Goal: Task Accomplishment & Management: Manage account settings

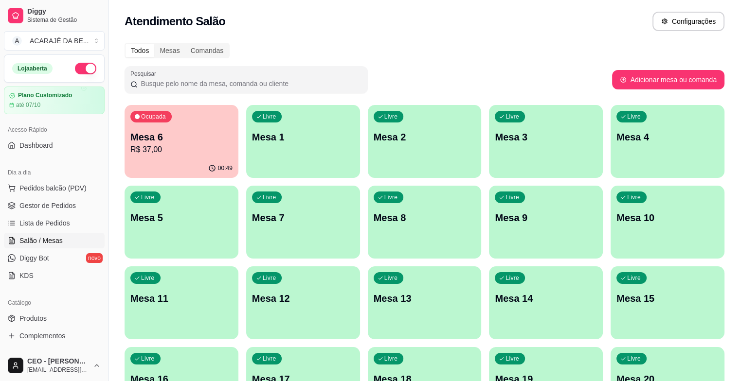
click at [495, 215] on p "Mesa 9" at bounding box center [546, 218] width 102 height 14
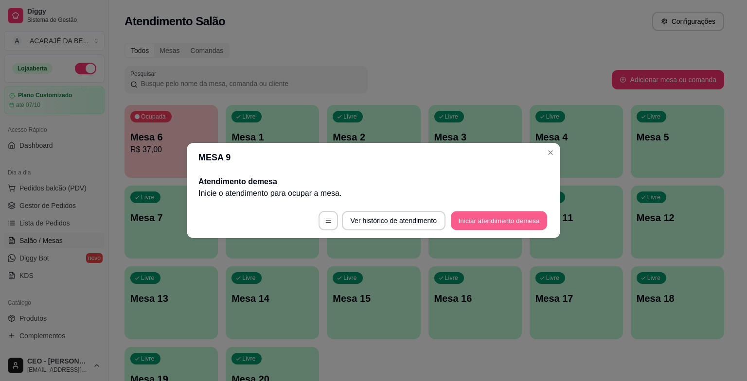
click at [467, 220] on button "Iniciar atendimento de mesa" at bounding box center [499, 221] width 96 height 19
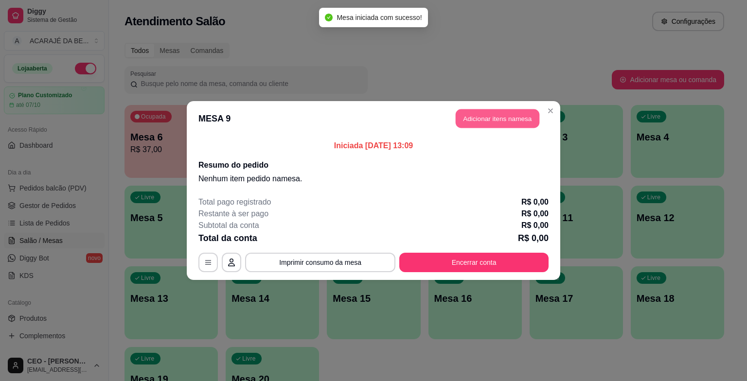
click at [483, 113] on button "Adicionar itens na mesa" at bounding box center [498, 118] width 84 height 19
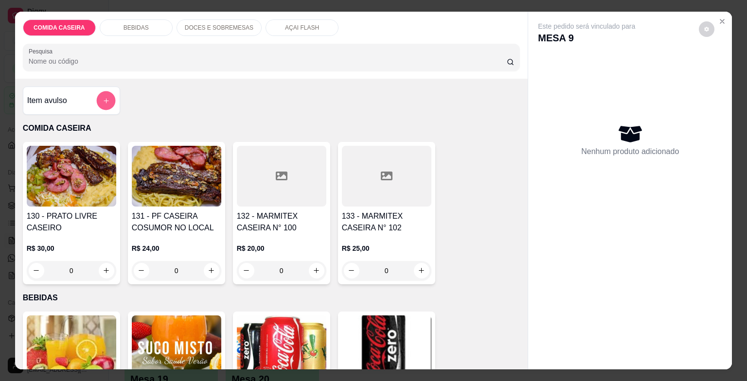
click at [102, 97] on icon "add-separate-item" at bounding box center [105, 100] width 7 height 7
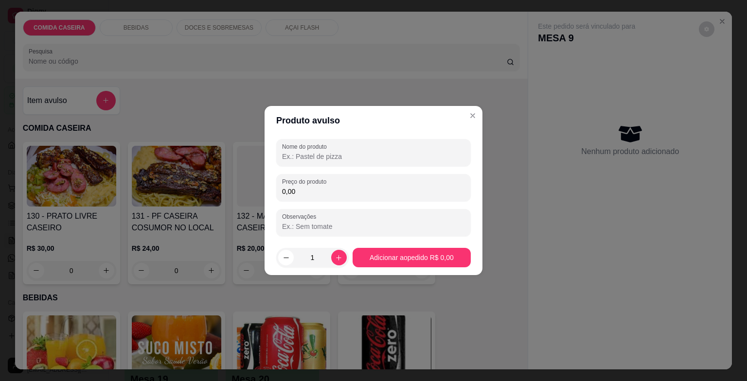
click at [316, 187] on input "0,00" at bounding box center [373, 192] width 183 height 10
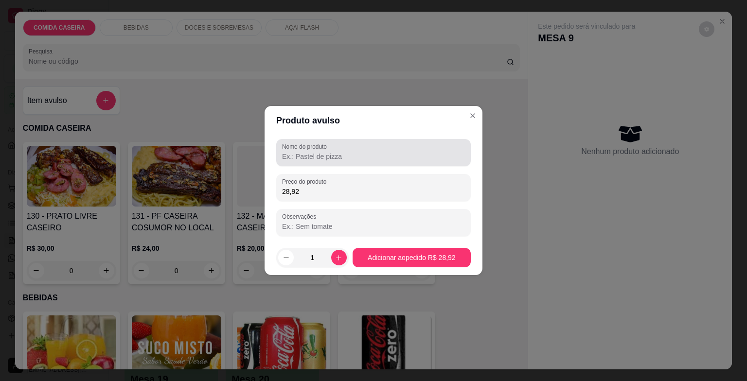
type input "28,92"
click at [321, 159] on input "Nome do produto" at bounding box center [373, 157] width 183 height 10
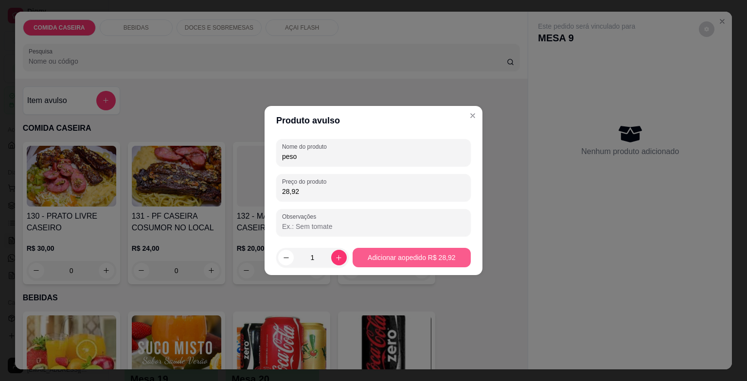
type input "peso"
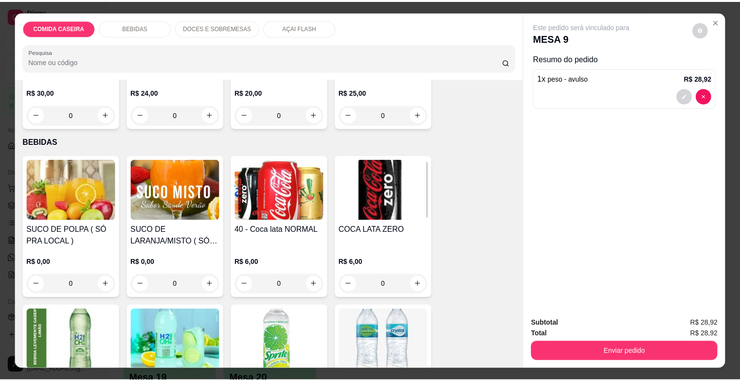
scroll to position [146, 0]
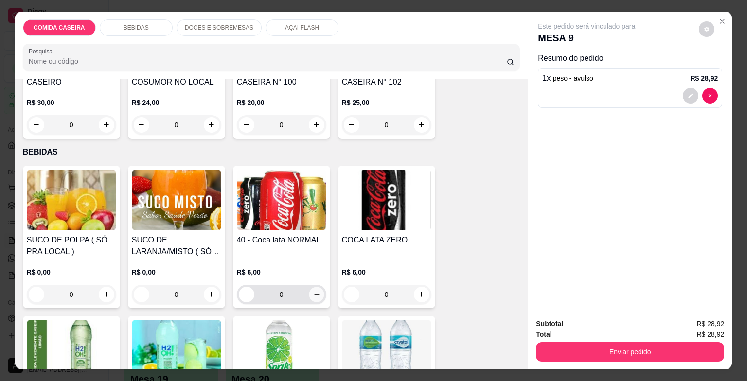
click at [315, 293] on icon "increase-product-quantity" at bounding box center [316, 294] width 7 height 7
type input "1"
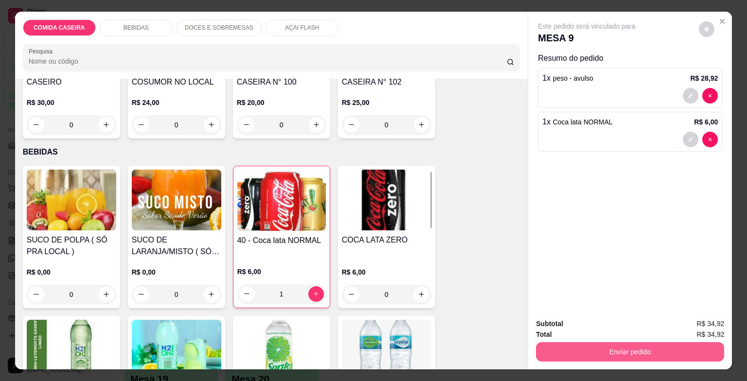
click at [640, 349] on button "Enviar pedido" at bounding box center [630, 351] width 188 height 19
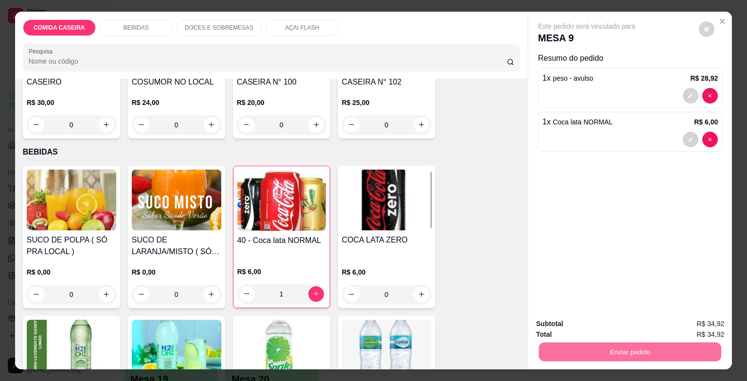
click at [716, 324] on button "Enviar pedido" at bounding box center [699, 325] width 55 height 18
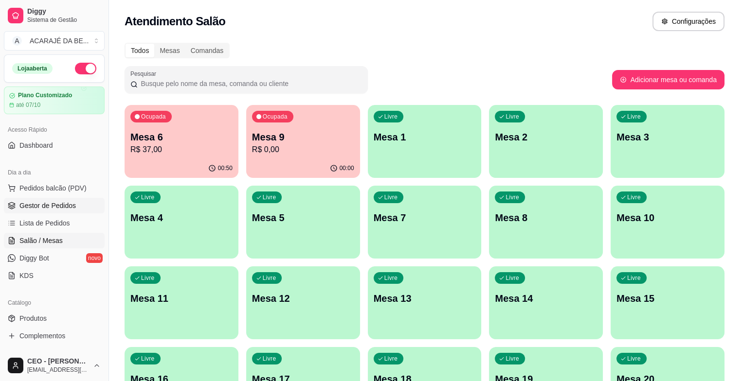
click at [53, 211] on link "Gestor de Pedidos" at bounding box center [54, 206] width 101 height 16
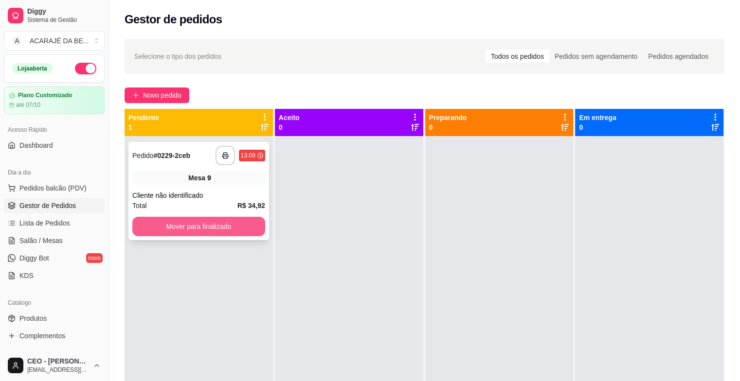
click at [222, 229] on button "Mover para finalizado" at bounding box center [198, 226] width 133 height 19
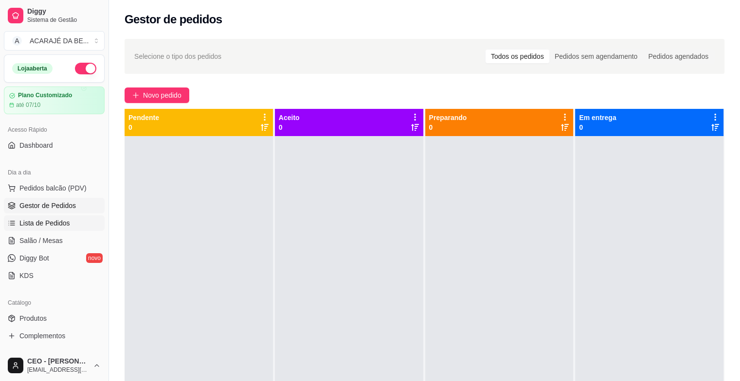
click at [84, 230] on link "Lista de Pedidos" at bounding box center [54, 224] width 101 height 16
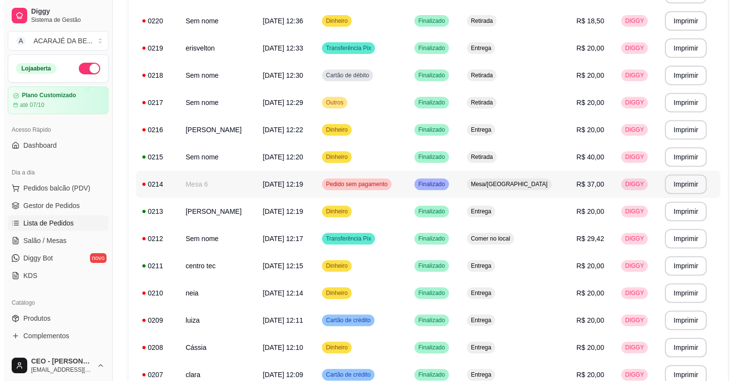
scroll to position [389, 0]
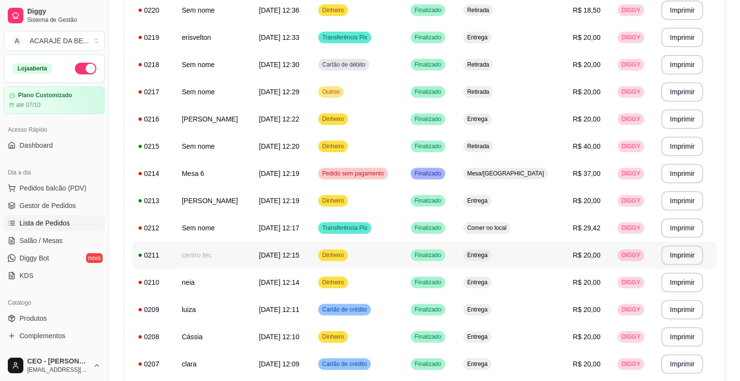
click at [253, 260] on td "centro tec" at bounding box center [214, 255] width 77 height 27
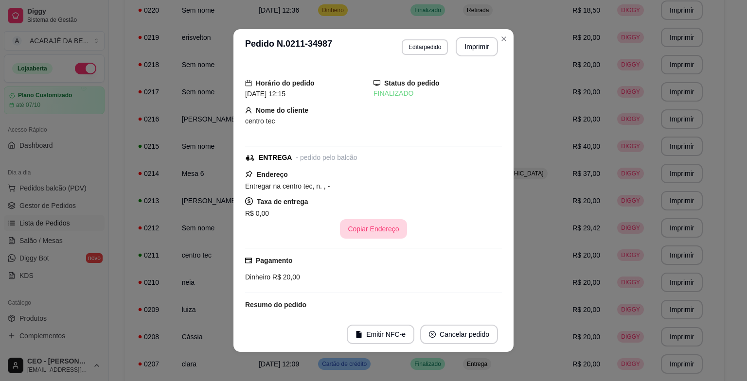
scroll to position [97, 0]
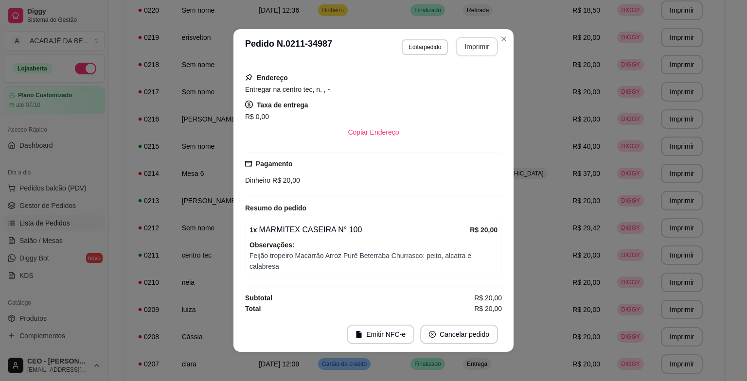
click at [474, 44] on button "Imprimir" at bounding box center [477, 46] width 42 height 19
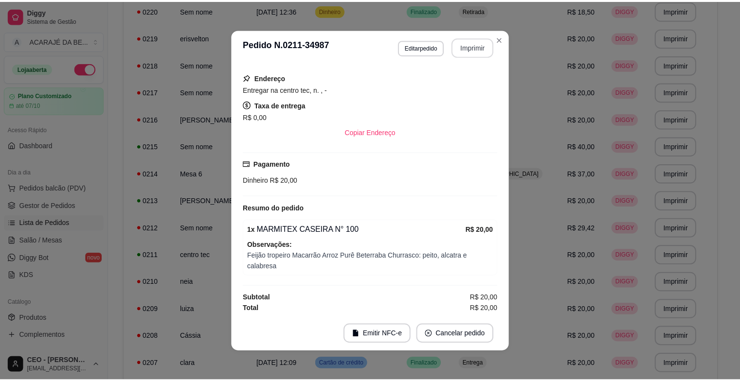
scroll to position [0, 0]
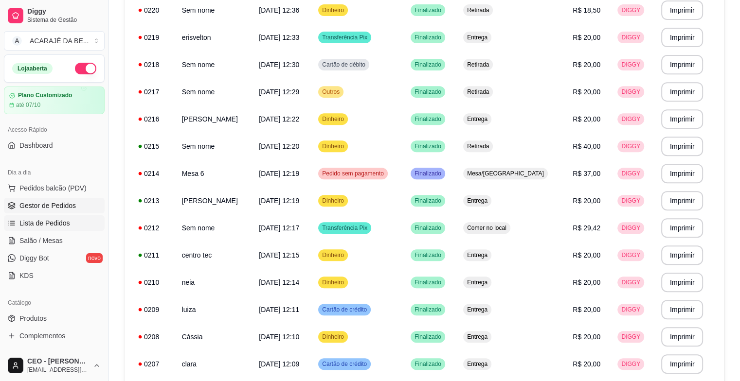
click at [36, 207] on span "Gestor de Pedidos" at bounding box center [47, 206] width 56 height 10
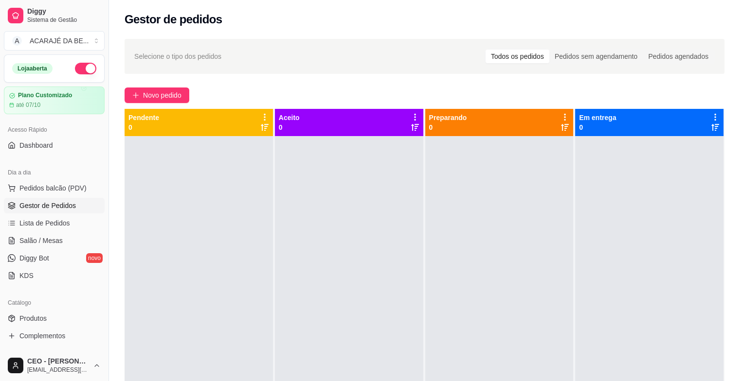
drag, startPoint x: 617, startPoint y: 10, endPoint x: 333, endPoint y: 73, distance: 291.2
click at [333, 73] on div "Selecione o tipo dos pedidos Todos os pedidos Pedidos sem agendamento Pedidos a…" at bounding box center [425, 56] width 600 height 35
click at [138, 90] on button "Novo pedido" at bounding box center [157, 96] width 65 height 16
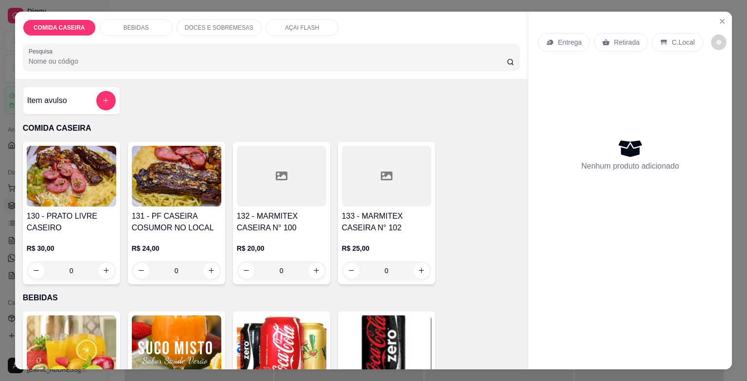
click at [287, 201] on div at bounding box center [282, 176] width 90 height 61
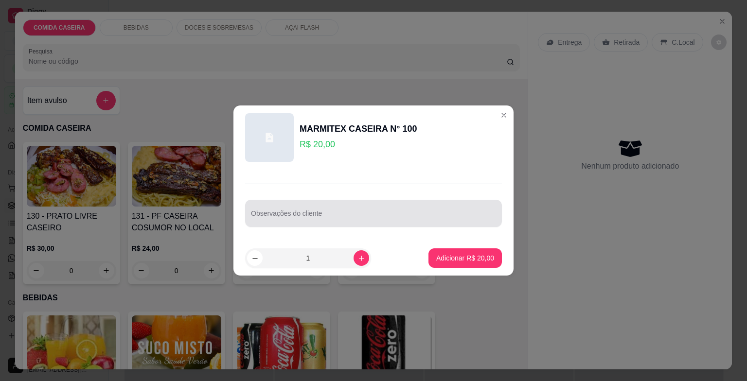
click at [297, 223] on div at bounding box center [373, 213] width 245 height 19
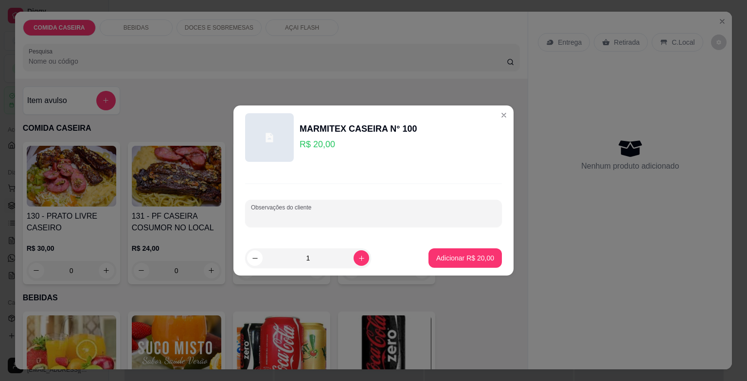
paste input "completa com feijão tropeiro e churrasco Beterraba nas duas"
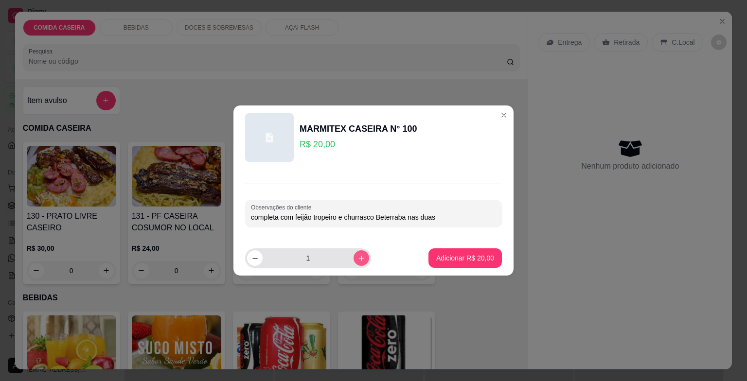
type input "completa com feijão tropeiro e churrasco Beterraba nas duas"
click at [358, 254] on button "increase-product-quantity" at bounding box center [362, 259] width 16 height 16
type input "2"
click at [465, 255] on p "Adicionar R$ 40,00" at bounding box center [465, 258] width 58 height 10
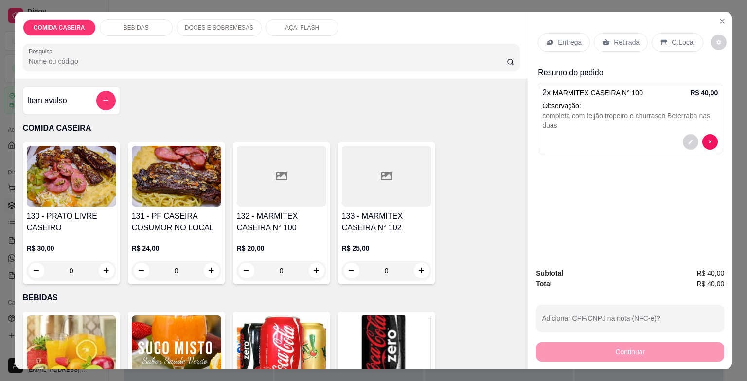
click at [158, 23] on div "BEBIDAS" at bounding box center [136, 27] width 73 height 17
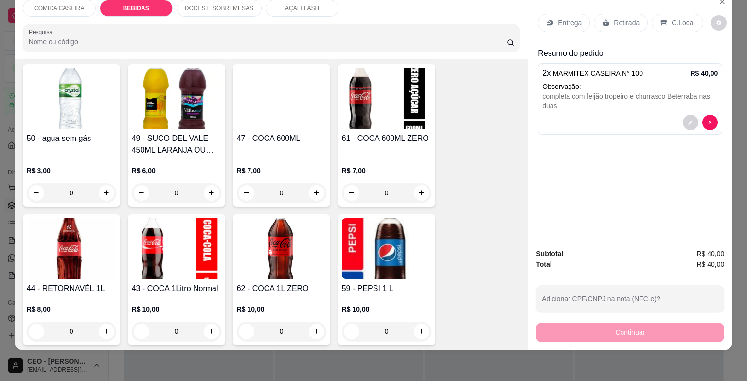
scroll to position [554, 0]
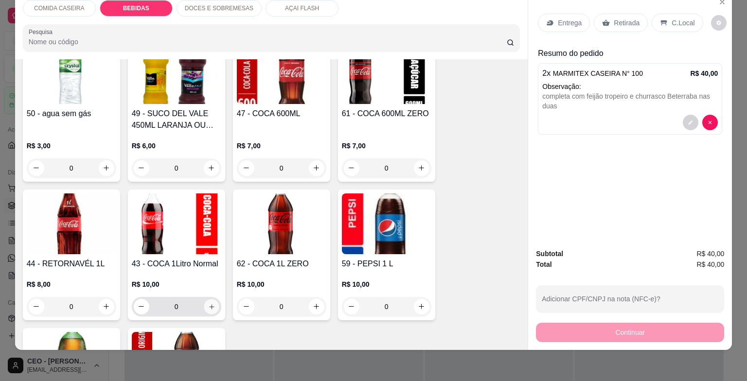
click at [208, 303] on icon "increase-product-quantity" at bounding box center [211, 306] width 7 height 7
type input "1"
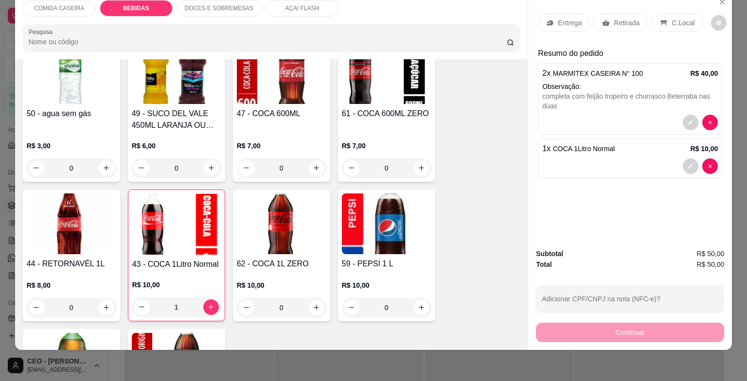
click at [560, 18] on p "Entrega" at bounding box center [570, 23] width 24 height 10
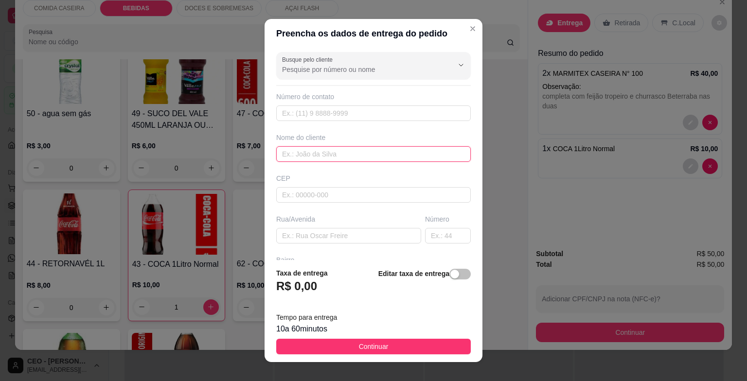
click at [398, 148] on input "text" at bounding box center [373, 154] width 195 height 16
drag, startPoint x: 298, startPoint y: 154, endPoint x: 402, endPoint y: 167, distance: 104.9
click at [402, 167] on div "Busque pelo cliente Número de contato Nome do cliente driele de bengue CEP Rua/…" at bounding box center [374, 154] width 218 height 212
type input "driele '"
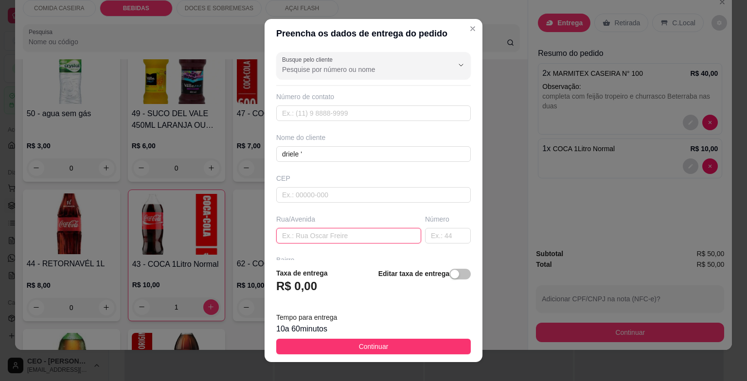
click at [336, 237] on input "text" at bounding box center [348, 236] width 145 height 16
paste input "completa com feijão tropeiro e churrasco Beterraba nas duas"
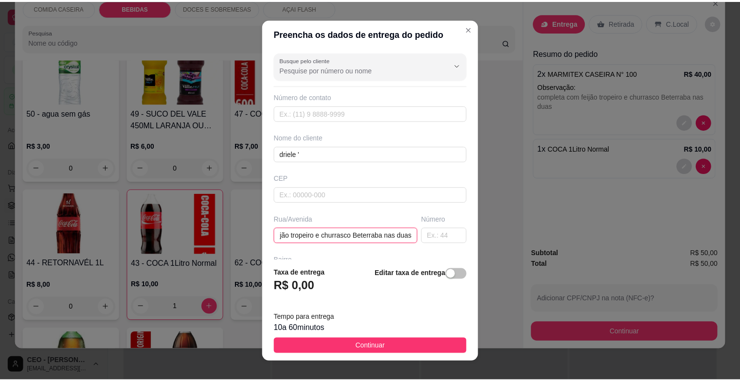
scroll to position [0, 64]
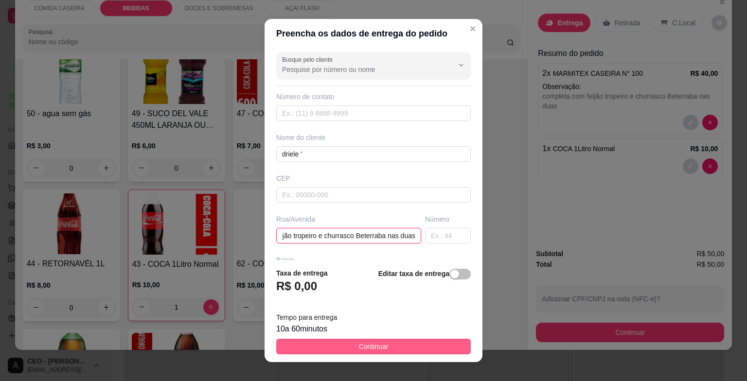
type input "completa com feijão tropeiro e churrasco Beterraba nas duas"
click at [379, 343] on span "Continuar" at bounding box center [374, 347] width 30 height 11
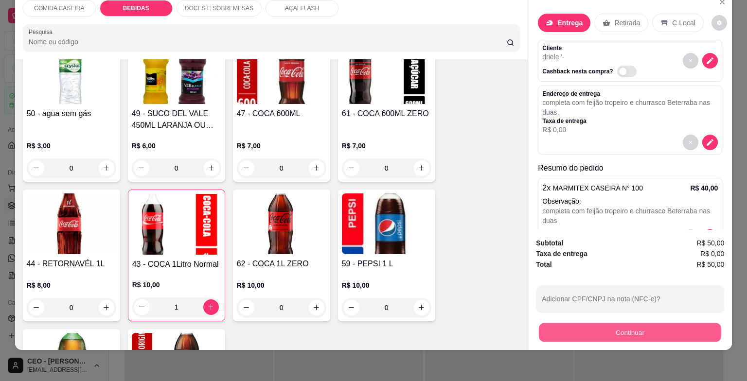
click at [611, 325] on button "Continuar" at bounding box center [630, 333] width 182 height 19
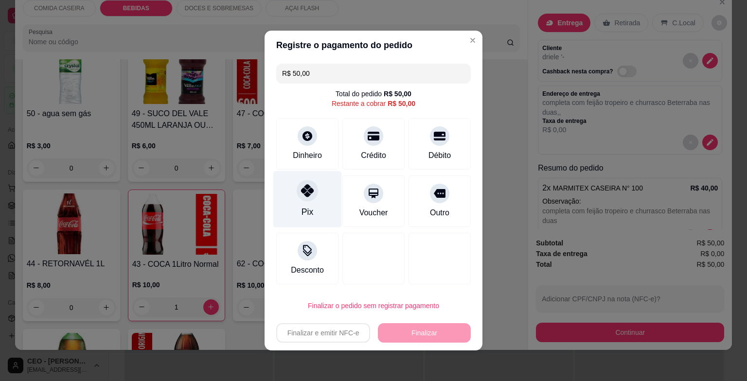
click at [297, 189] on div at bounding box center [307, 190] width 21 height 21
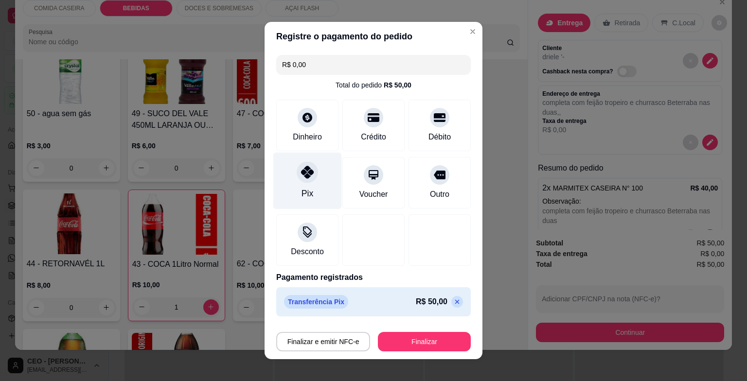
type input "R$ 0,00"
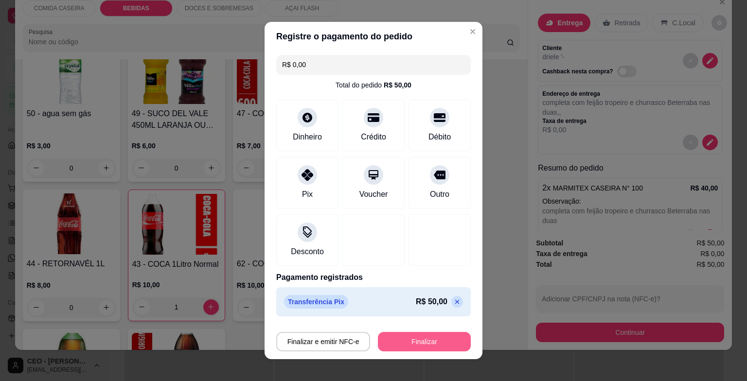
click at [413, 340] on button "Finalizar" at bounding box center [424, 341] width 93 height 19
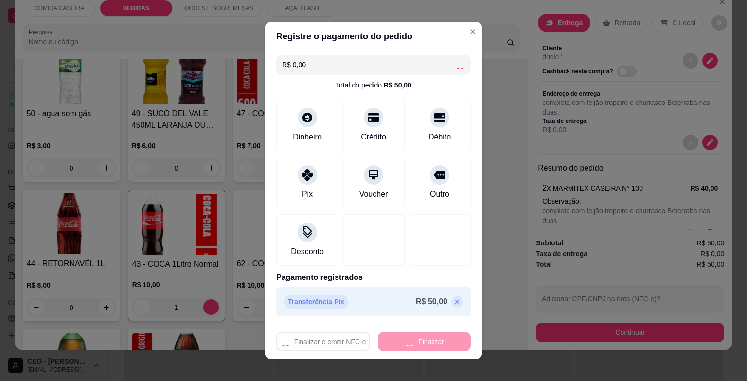
type input "0"
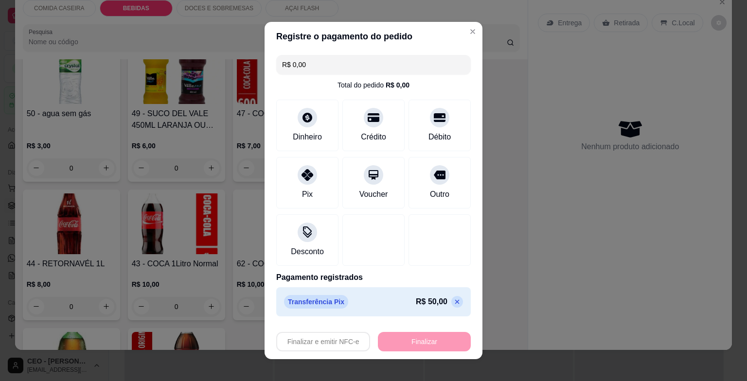
type input "-R$ 50,00"
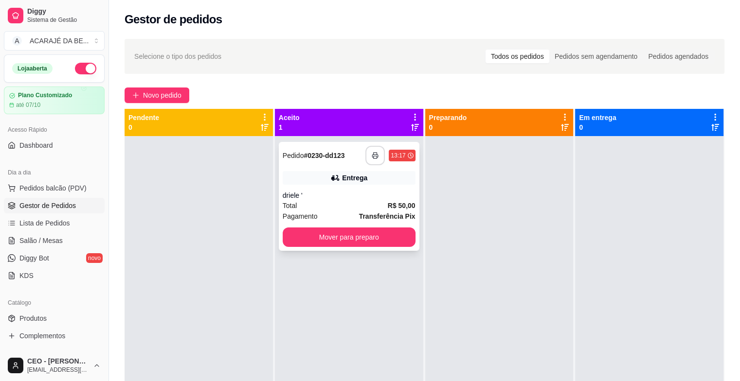
click at [376, 154] on button "button" at bounding box center [374, 155] width 19 height 19
click at [415, 243] on div "**********" at bounding box center [349, 196] width 141 height 109
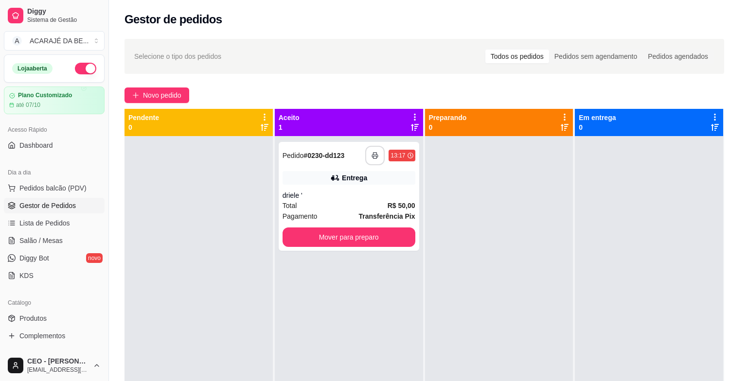
click at [389, 234] on div "Endereço completa com feijão tropeiro e churrasco Beterraba nas duas , n. , - T…" at bounding box center [374, 246] width 258 height 71
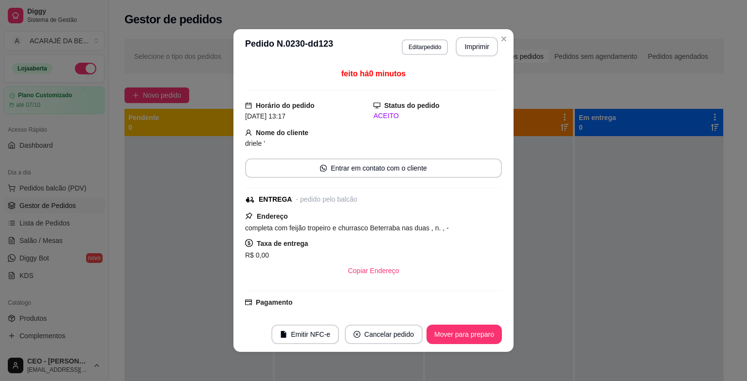
scroll to position [158, 0]
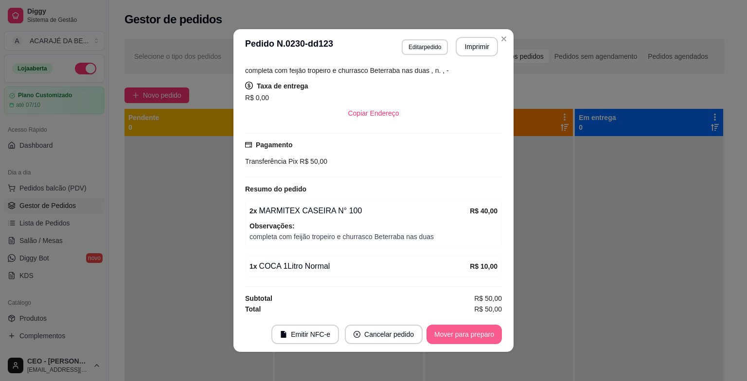
click at [470, 329] on button "Mover para preparo" at bounding box center [464, 334] width 75 height 19
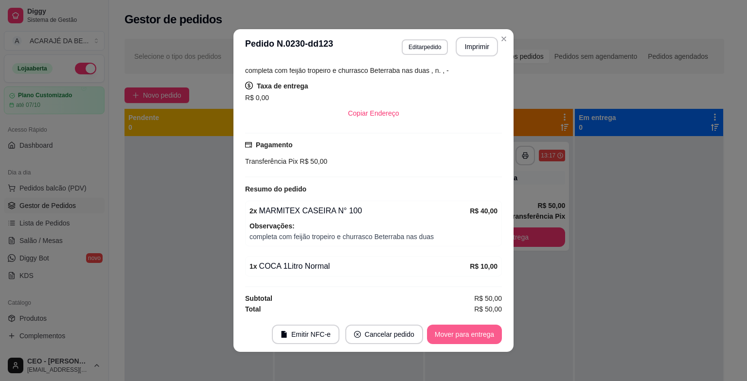
click at [478, 332] on button "Mover para entrega" at bounding box center [464, 334] width 75 height 19
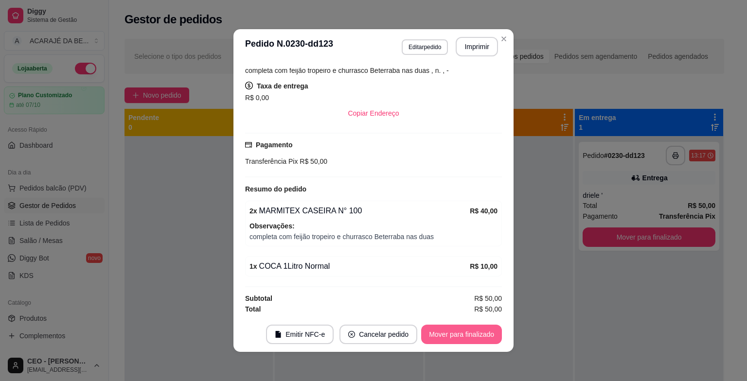
click at [478, 332] on button "Mover para finalizado" at bounding box center [461, 334] width 81 height 19
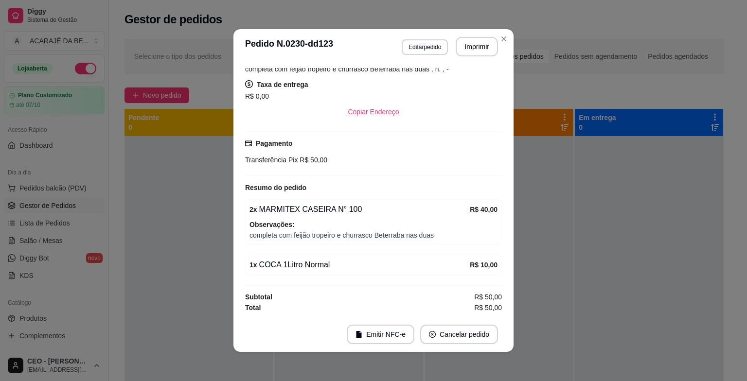
scroll to position [116, 0]
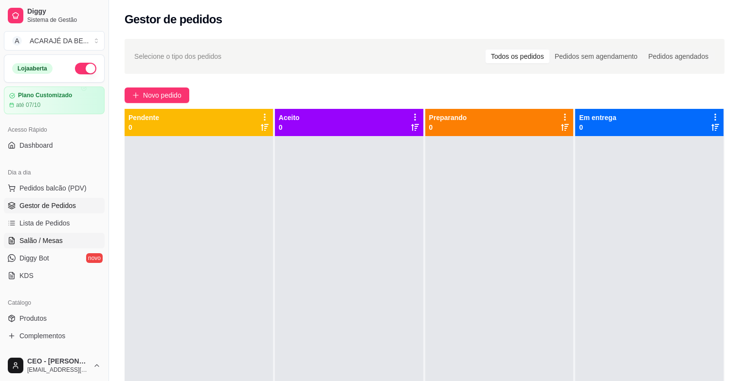
click at [72, 241] on link "Salão / Mesas" at bounding box center [54, 241] width 101 height 16
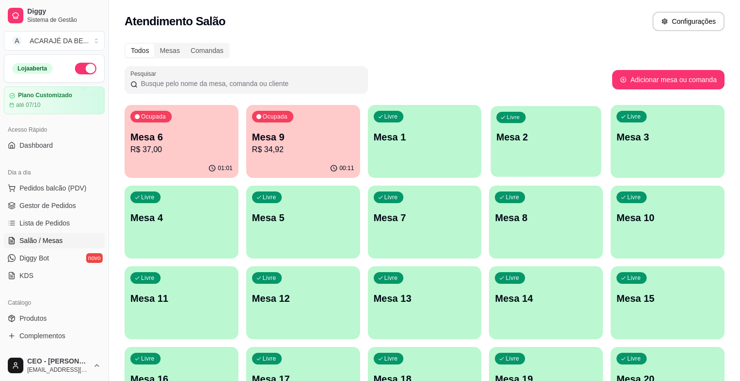
click at [497, 142] on p "Mesa 2" at bounding box center [546, 137] width 99 height 13
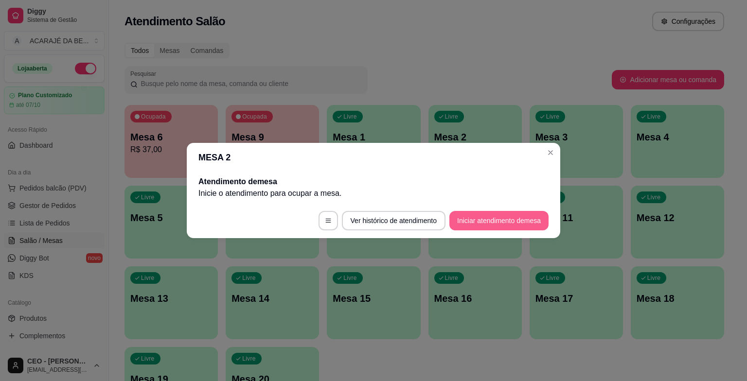
click at [494, 218] on button "Iniciar atendimento de mesa" at bounding box center [499, 220] width 99 height 19
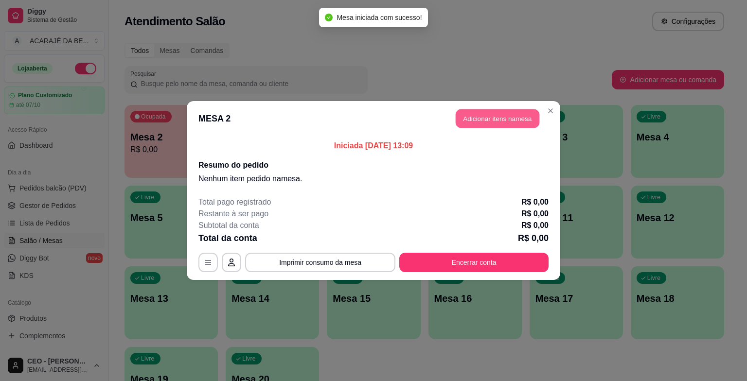
click at [489, 119] on button "Adicionar itens na mesa" at bounding box center [498, 118] width 84 height 19
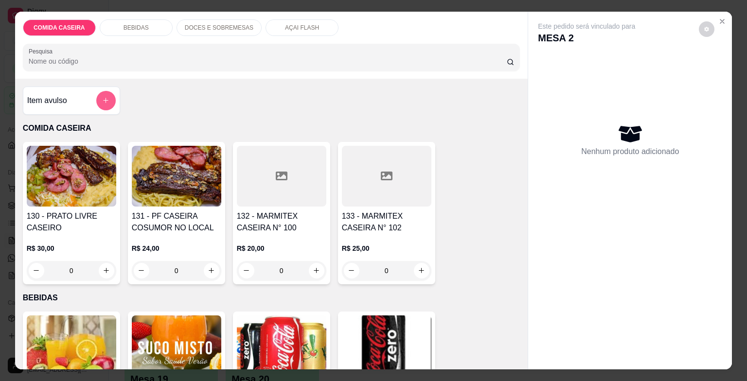
click at [106, 96] on button "add-separate-item" at bounding box center [105, 100] width 19 height 19
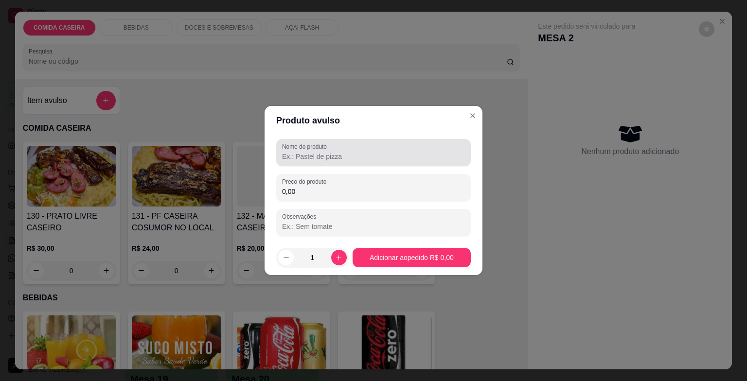
click at [327, 163] on div "Nome do produto" at bounding box center [373, 152] width 195 height 27
type input "PESO"
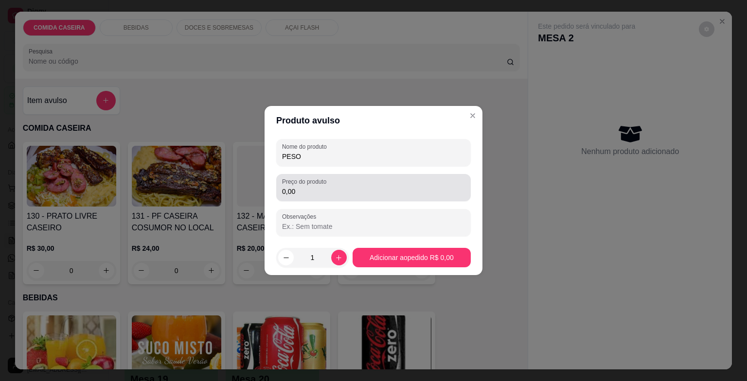
click at [337, 200] on div "Preço do produto 0,00" at bounding box center [373, 187] width 195 height 27
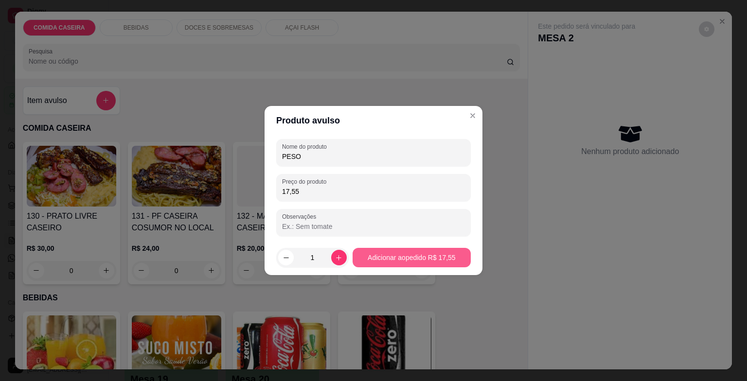
type input "17,55"
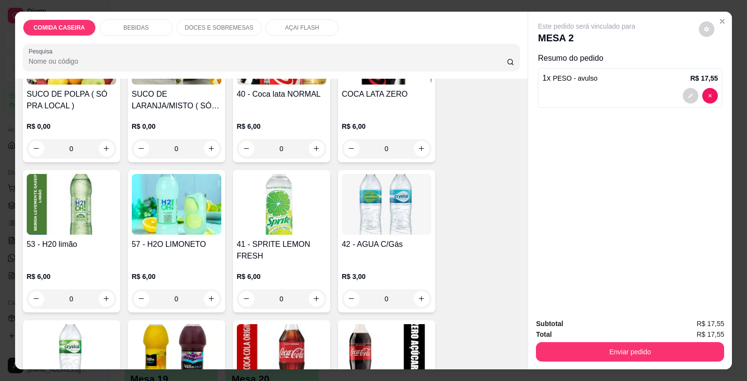
click at [142, 24] on p "BEBIDAS" at bounding box center [136, 28] width 25 height 8
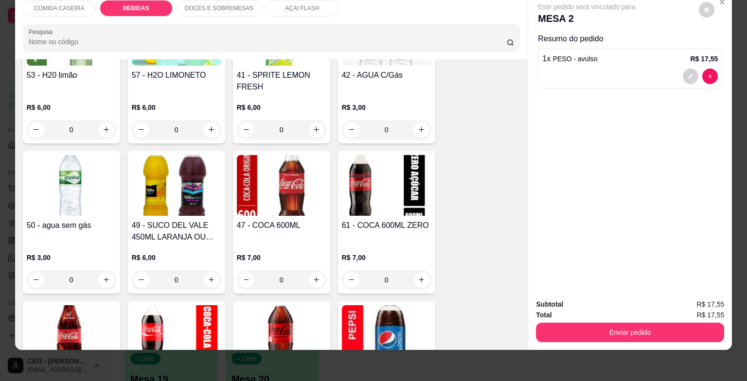
scroll to position [456, 0]
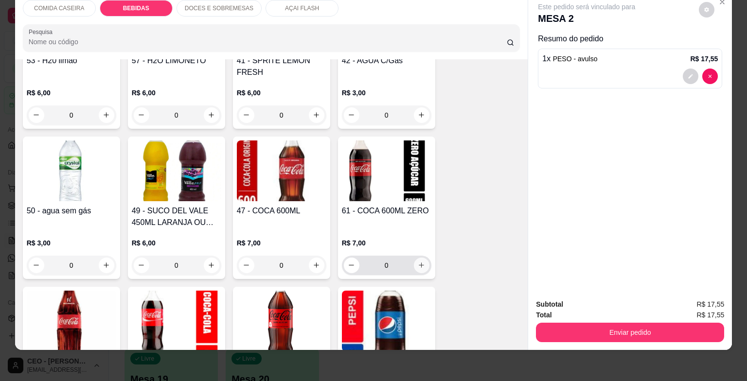
click at [419, 262] on icon "increase-product-quantity" at bounding box center [421, 265] width 7 height 7
type input "1"
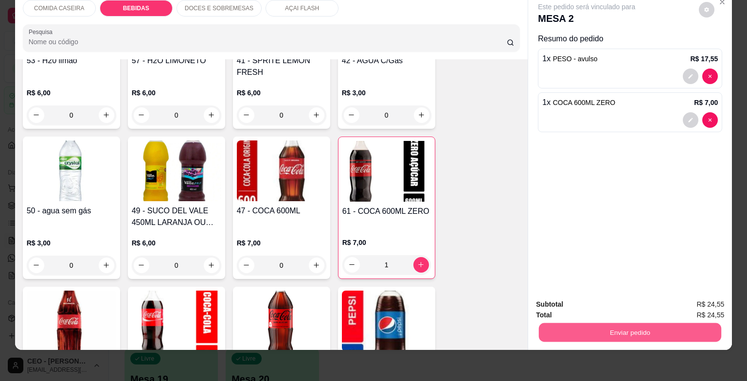
click at [605, 324] on button "Enviar pedido" at bounding box center [630, 333] width 182 height 19
click at [692, 298] on button "Enviar pedido" at bounding box center [699, 301] width 55 height 18
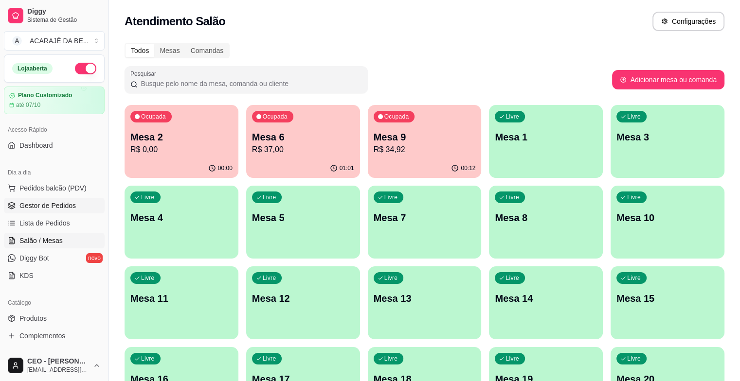
click at [68, 206] on span "Gestor de Pedidos" at bounding box center [47, 206] width 56 height 10
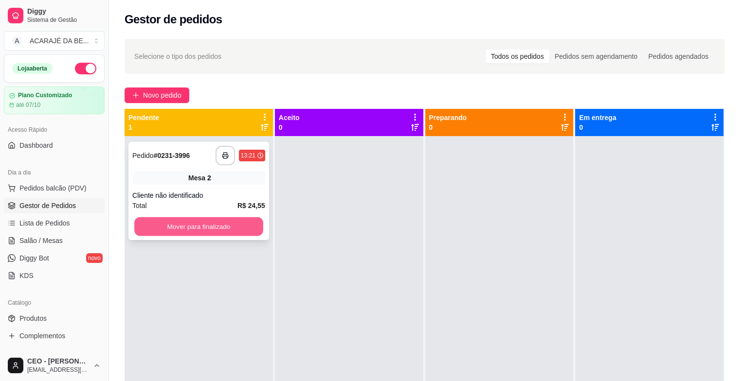
click at [238, 208] on div "**********" at bounding box center [198, 191] width 141 height 98
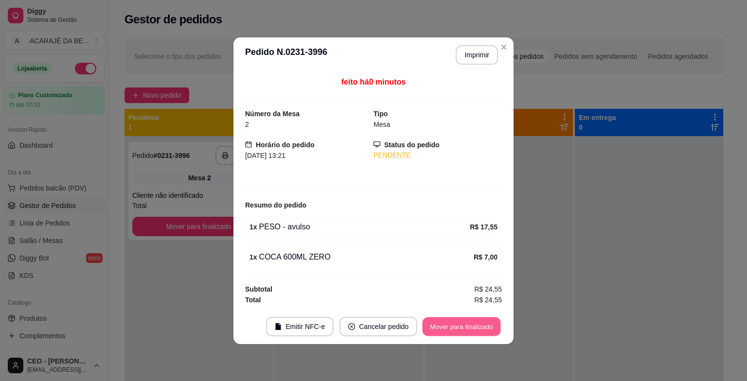
click at [434, 329] on button "Mover para finalizado" at bounding box center [462, 326] width 78 height 19
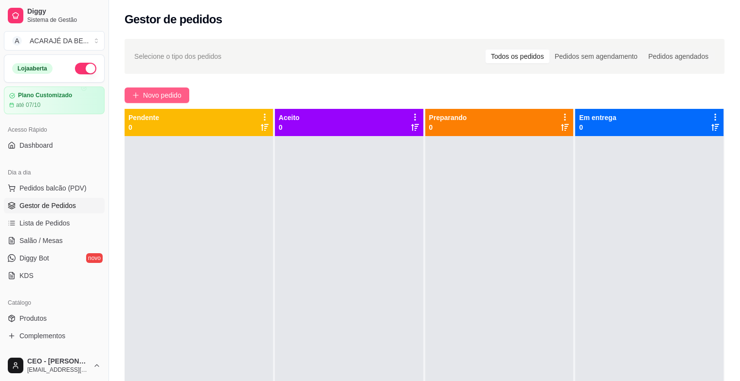
click at [158, 98] on span "Novo pedido" at bounding box center [162, 95] width 38 height 11
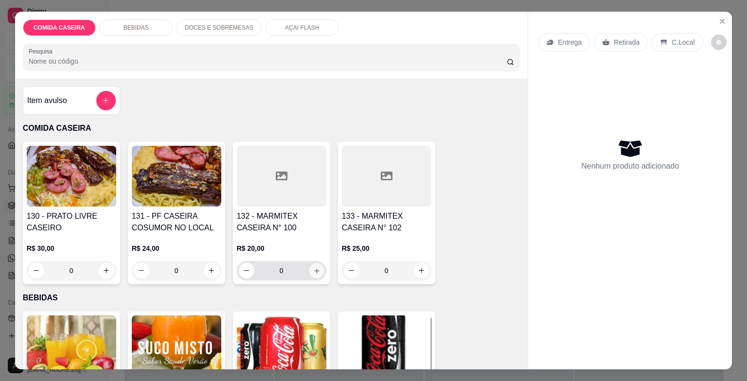
click at [315, 267] on icon "increase-product-quantity" at bounding box center [316, 270] width 7 height 7
type input "1"
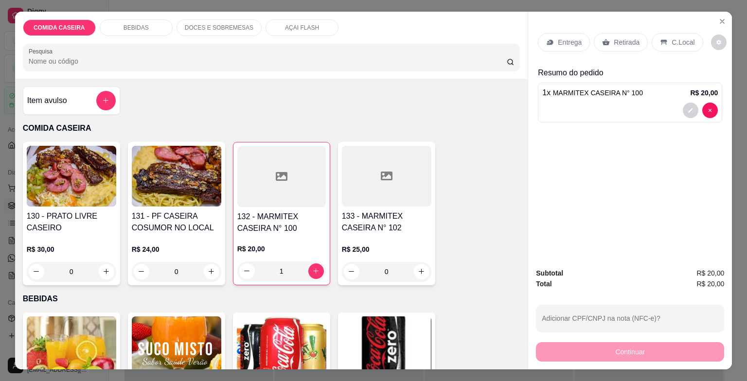
click at [625, 37] on p "Retirada" at bounding box center [627, 42] width 26 height 10
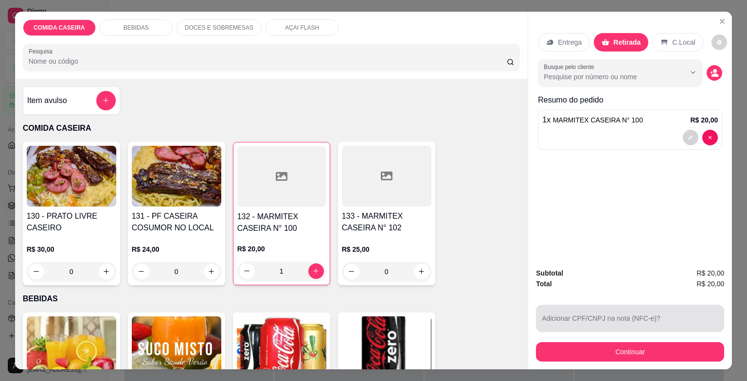
click at [579, 320] on input "Adicionar CPF/CNPJ na nota (NFC-e)?" at bounding box center [630, 323] width 177 height 10
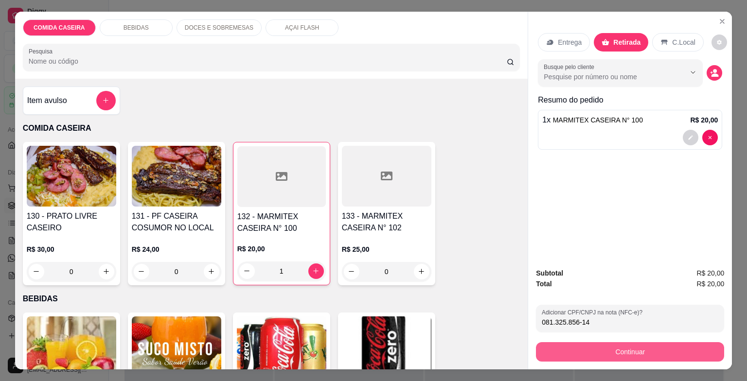
type input "081.325.856-14"
click at [612, 349] on button "Continuar" at bounding box center [630, 351] width 188 height 19
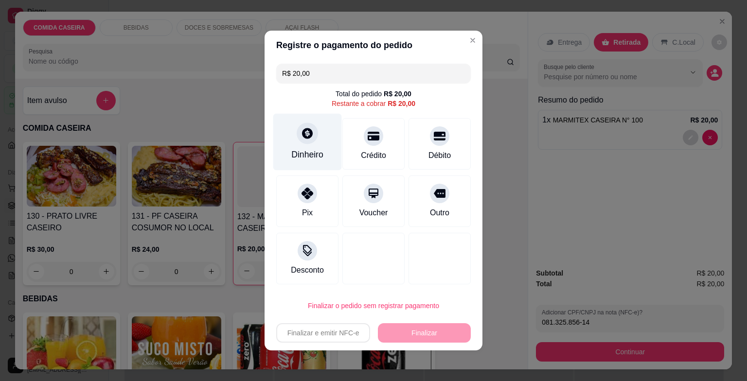
click at [307, 149] on div "Dinheiro" at bounding box center [307, 154] width 32 height 13
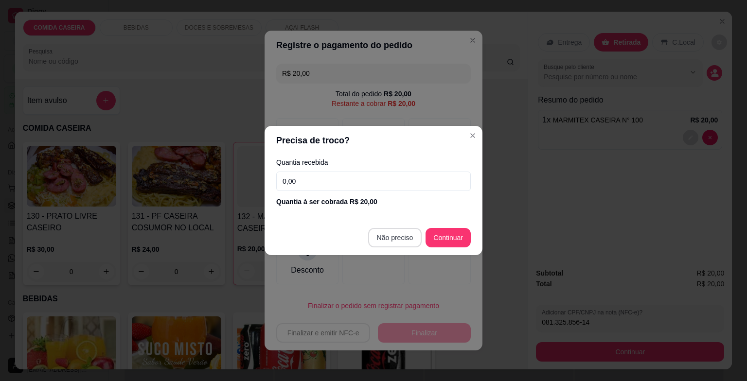
type input "R$ 0,00"
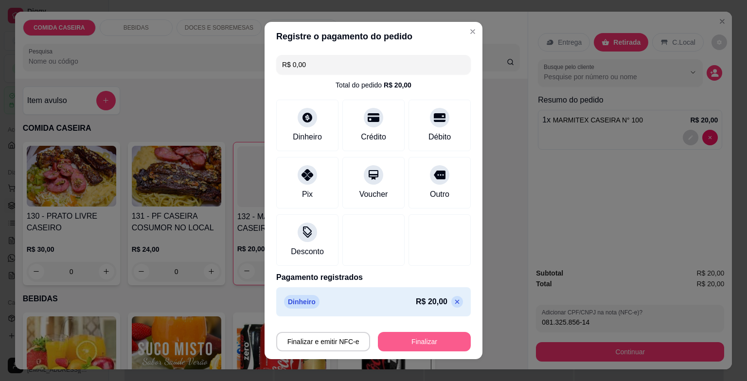
click at [418, 345] on button "Finalizar" at bounding box center [424, 341] width 93 height 19
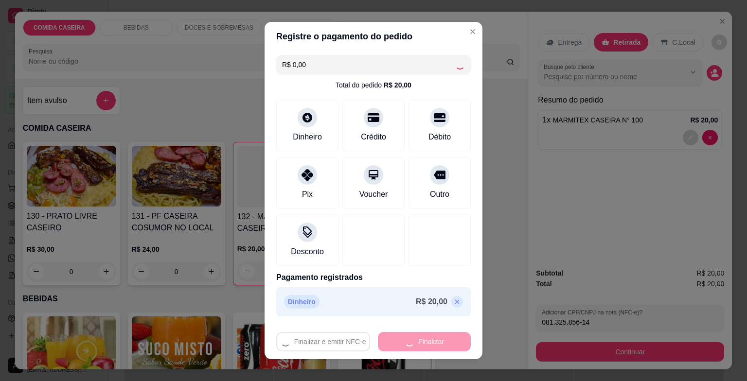
type input "0"
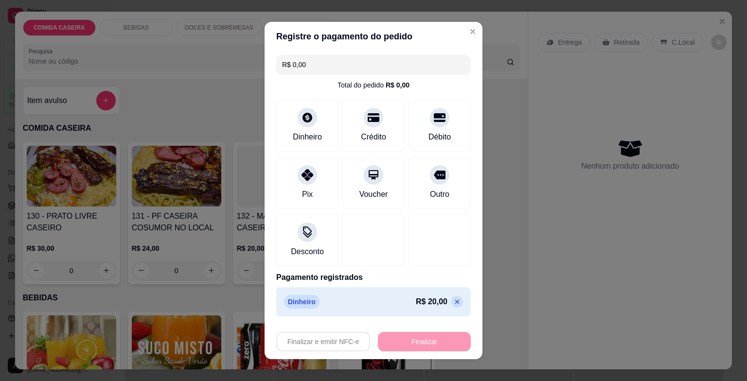
type input "-R$ 20,00"
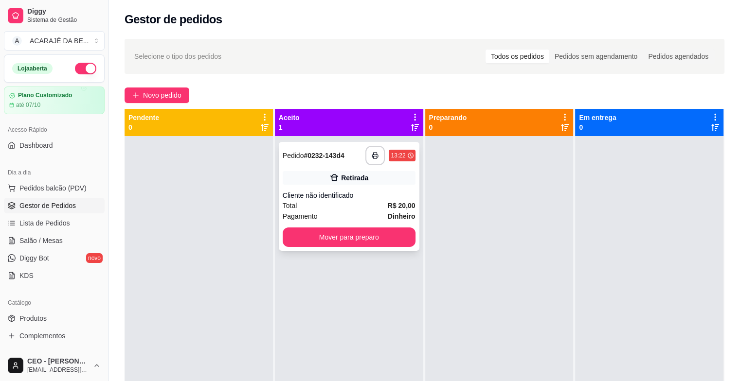
click at [366, 194] on div "Cliente não identificado" at bounding box center [349, 196] width 133 height 10
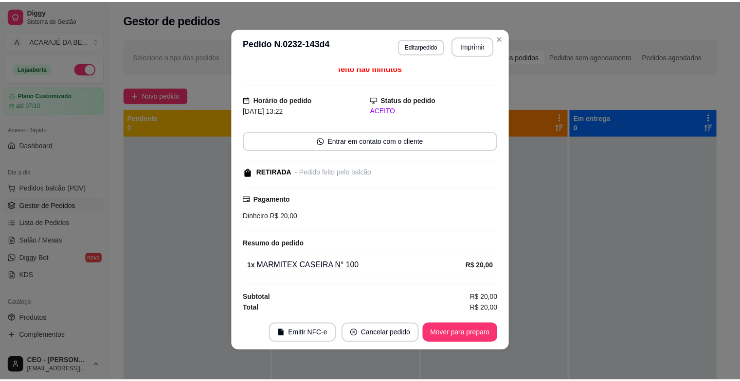
scroll to position [2, 0]
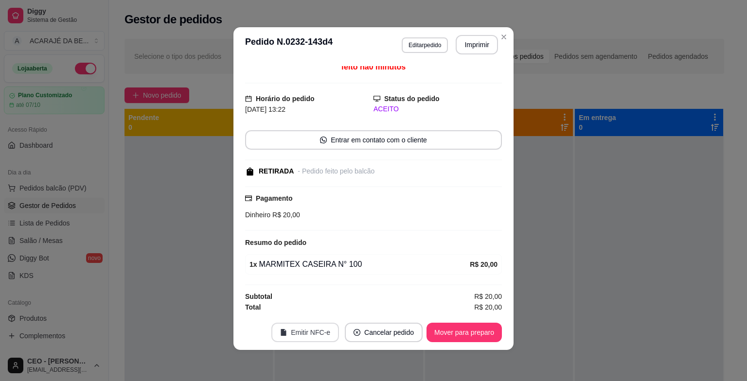
click at [317, 333] on button "Emitir NFC-e" at bounding box center [305, 332] width 68 height 19
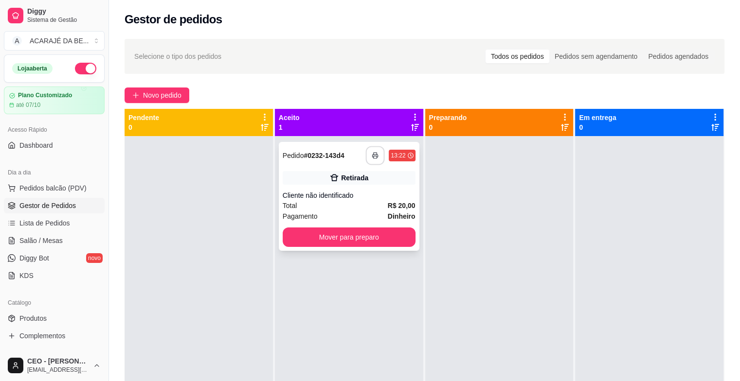
click at [366, 156] on button "button" at bounding box center [375, 155] width 19 height 19
click at [361, 233] on button "Mover para preparo" at bounding box center [349, 237] width 133 height 19
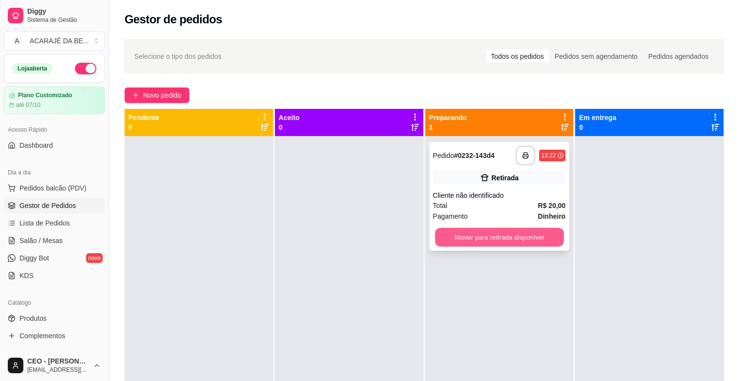
click at [448, 236] on button "Mover para retirada disponível" at bounding box center [499, 237] width 129 height 19
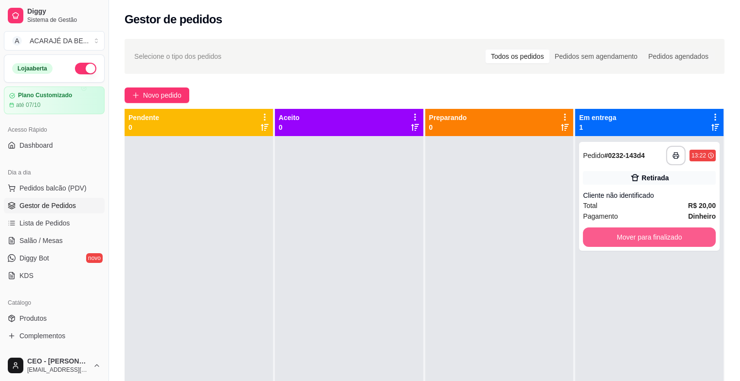
click at [594, 237] on button "Mover para finalizado" at bounding box center [649, 237] width 133 height 19
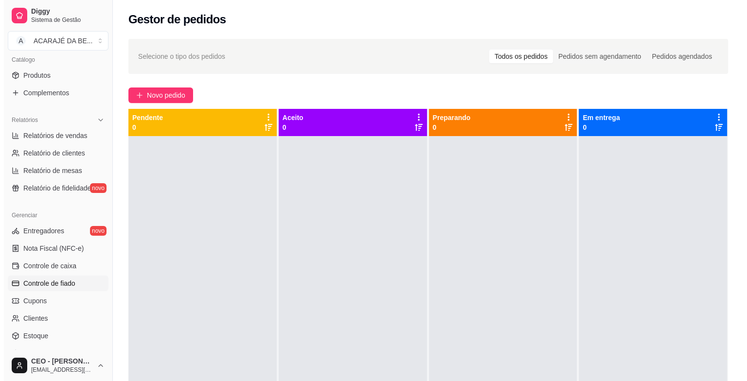
scroll to position [292, 0]
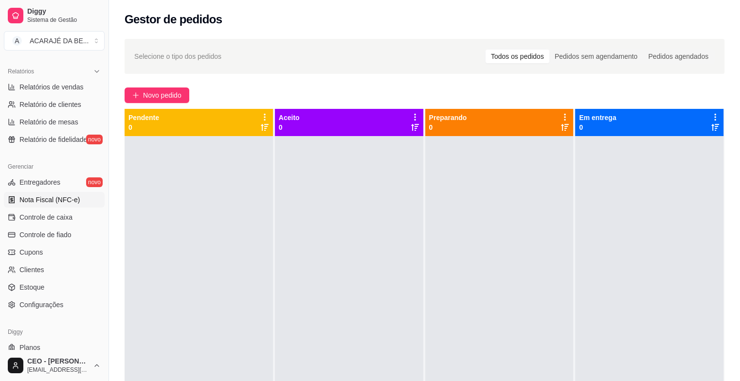
click at [66, 206] on link "Nota Fiscal (NFC-e)" at bounding box center [54, 200] width 101 height 16
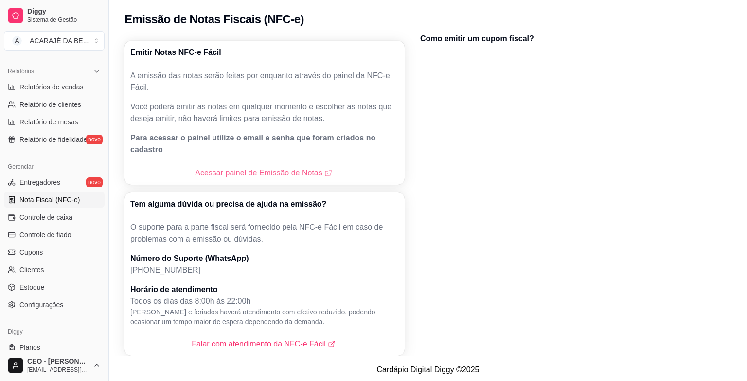
click at [228, 167] on link "Acessar painel de Emissão de Notas" at bounding box center [264, 173] width 139 height 12
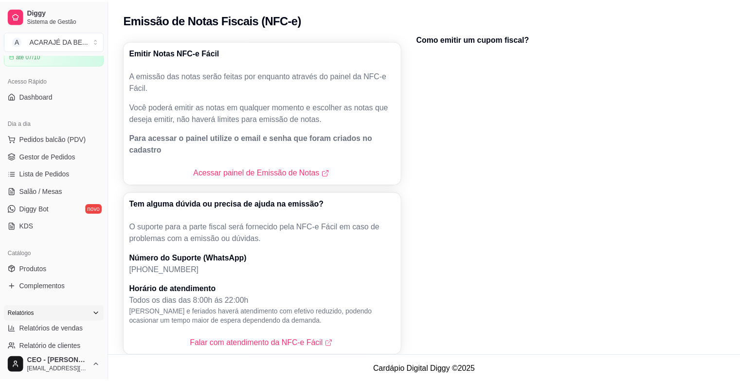
scroll to position [49, 0]
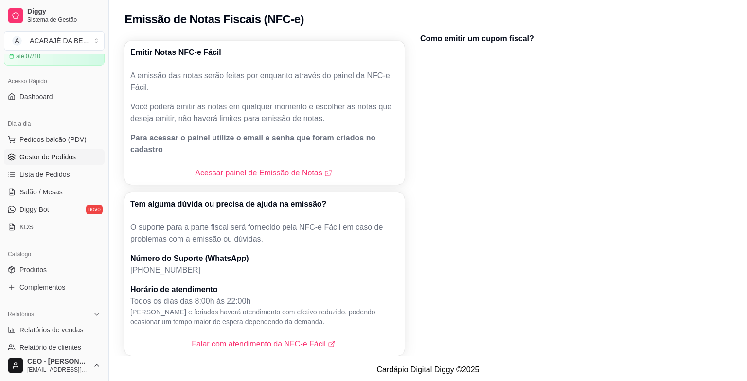
click at [80, 154] on link "Gestor de Pedidos" at bounding box center [54, 157] width 101 height 16
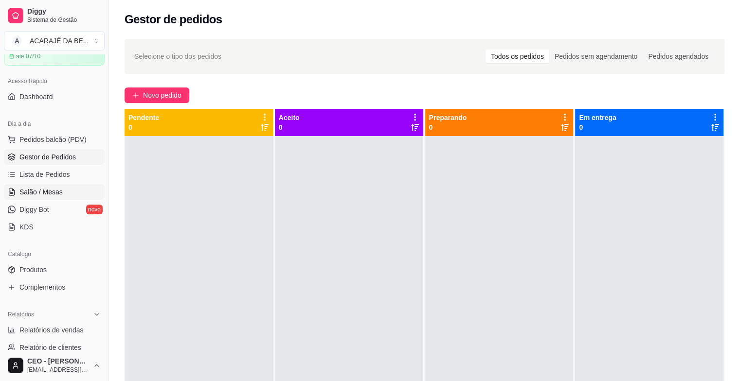
click at [66, 191] on link "Salão / Mesas" at bounding box center [54, 192] width 101 height 16
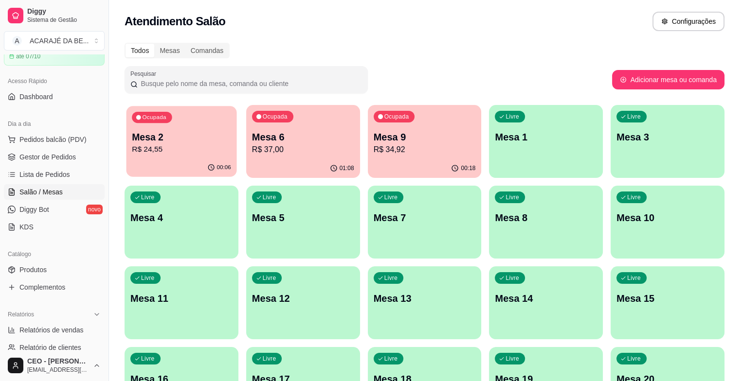
click at [181, 137] on p "Mesa 2" at bounding box center [181, 137] width 99 height 13
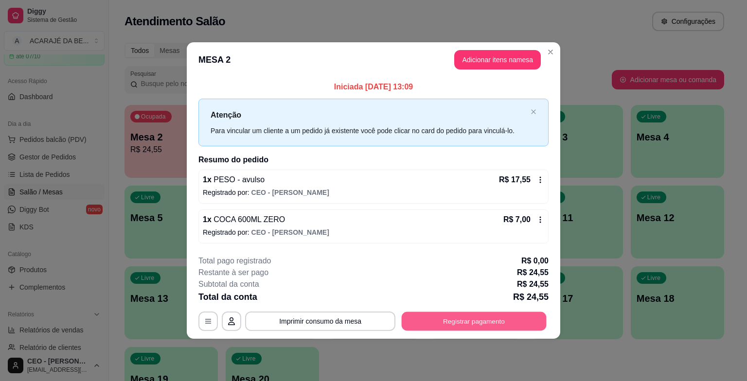
click at [464, 326] on button "Registrar pagamento" at bounding box center [474, 321] width 145 height 19
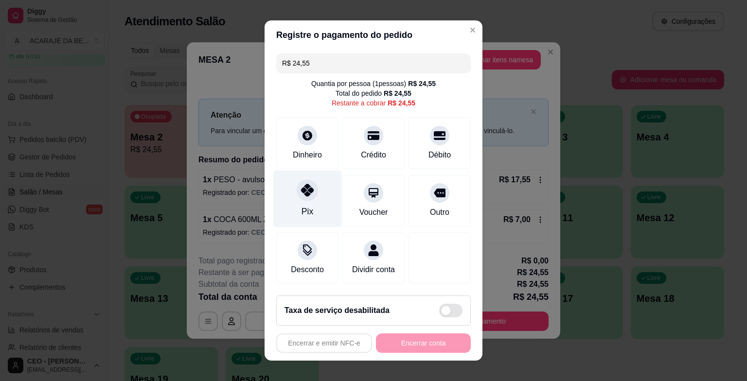
click at [307, 189] on icon at bounding box center [307, 190] width 13 height 13
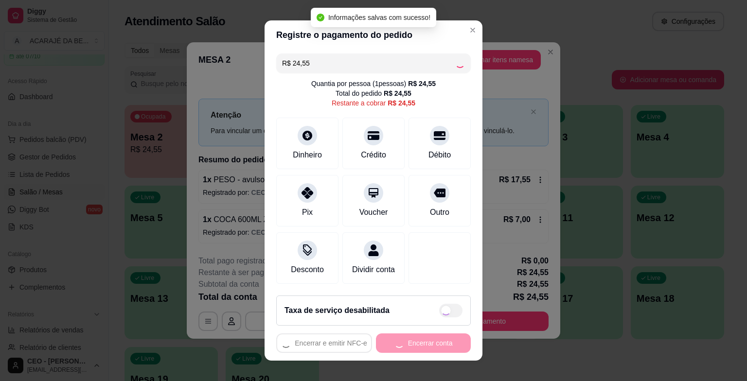
type input "R$ 0,00"
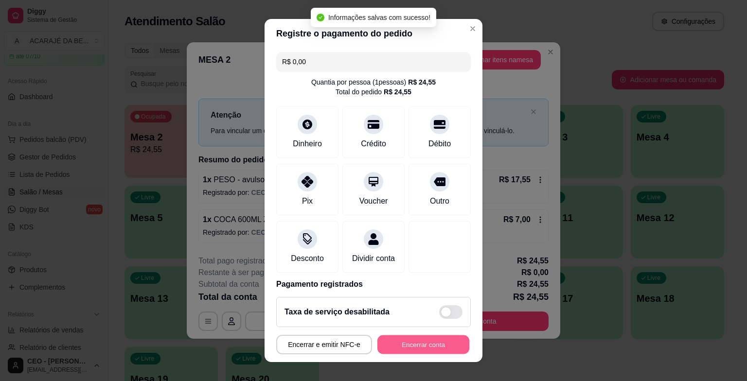
click at [419, 342] on button "Encerrar conta" at bounding box center [424, 344] width 92 height 19
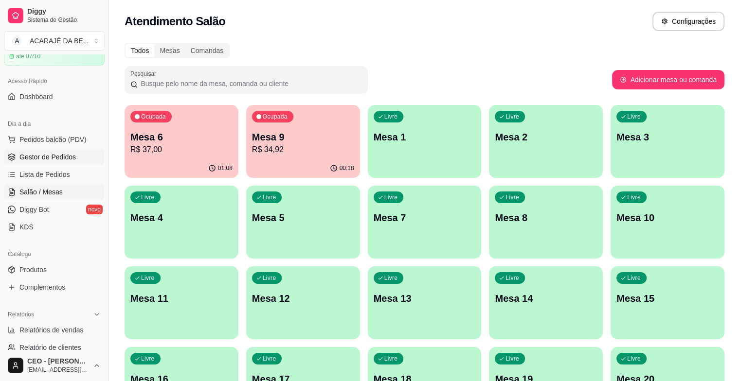
click at [58, 156] on span "Gestor de Pedidos" at bounding box center [47, 157] width 56 height 10
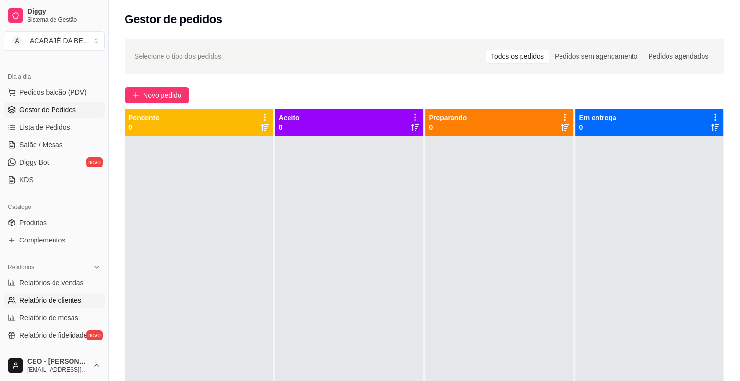
scroll to position [195, 0]
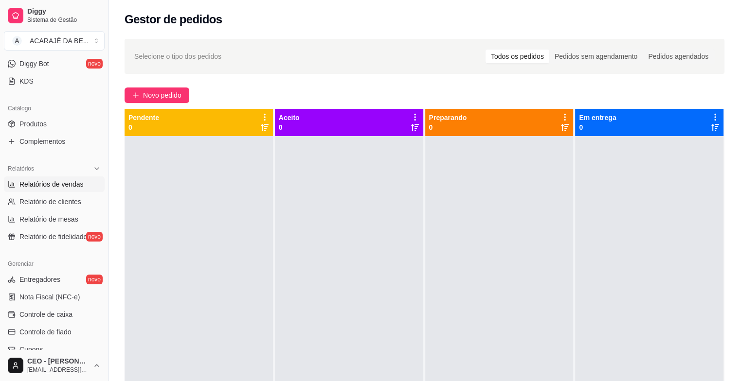
click at [60, 182] on span "Relatórios de vendas" at bounding box center [51, 185] width 64 height 10
select select "ALL"
select select "0"
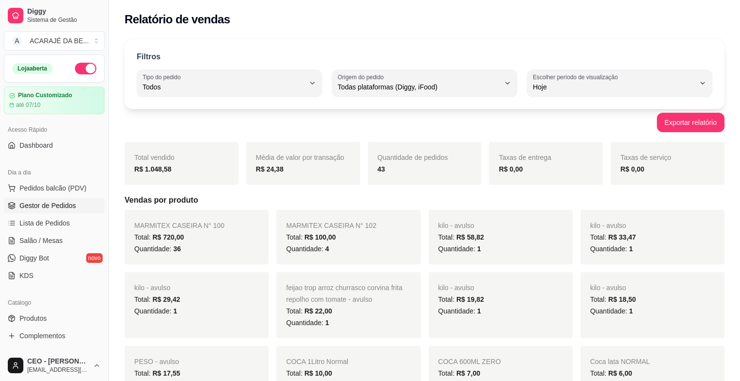
click at [51, 202] on span "Gestor de Pedidos" at bounding box center [47, 206] width 56 height 10
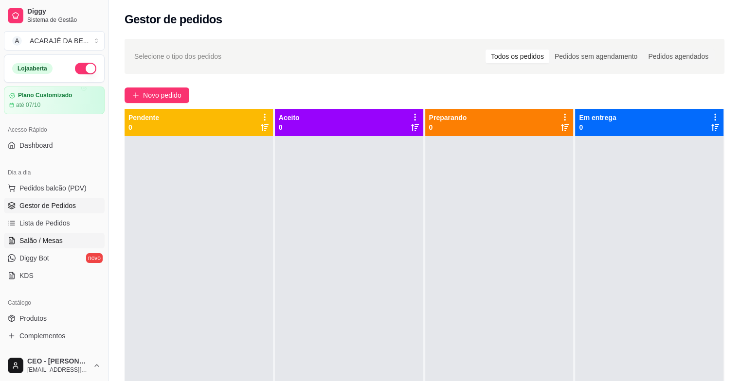
click at [54, 238] on span "Salão / Mesas" at bounding box center [40, 241] width 43 height 10
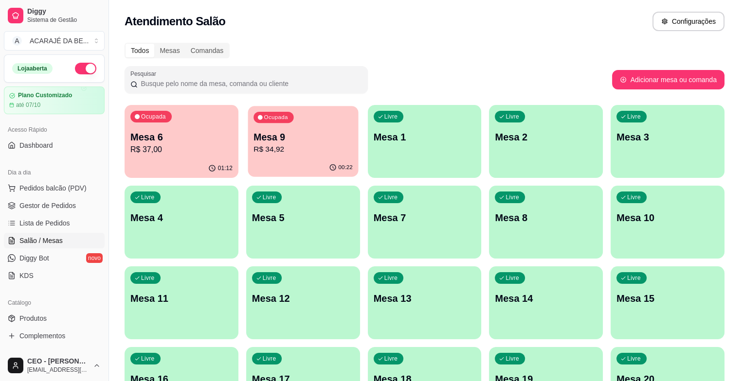
click at [294, 150] on p "R$ 34,92" at bounding box center [302, 149] width 99 height 11
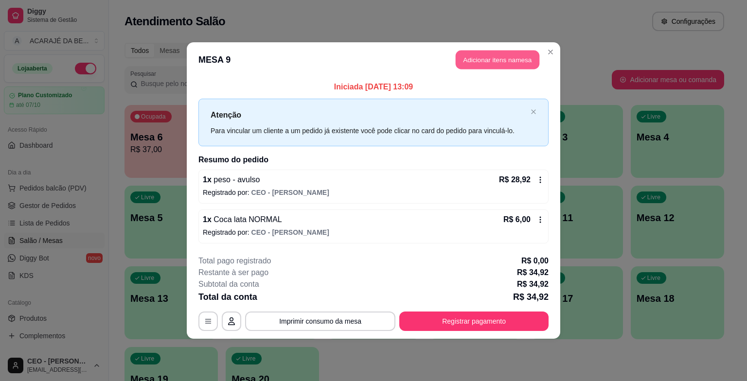
click at [523, 64] on button "Adicionar itens na mesa" at bounding box center [498, 60] width 84 height 19
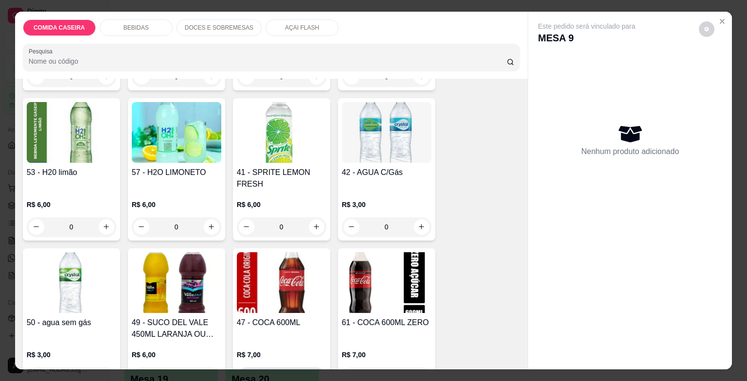
scroll to position [438, 0]
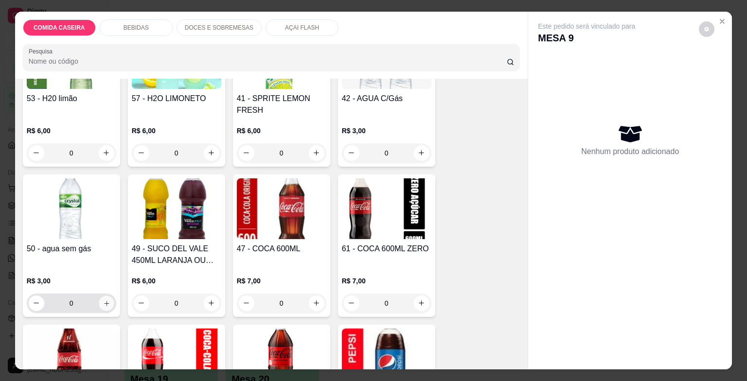
click at [103, 300] on icon "increase-product-quantity" at bounding box center [106, 303] width 7 height 7
type input "1"
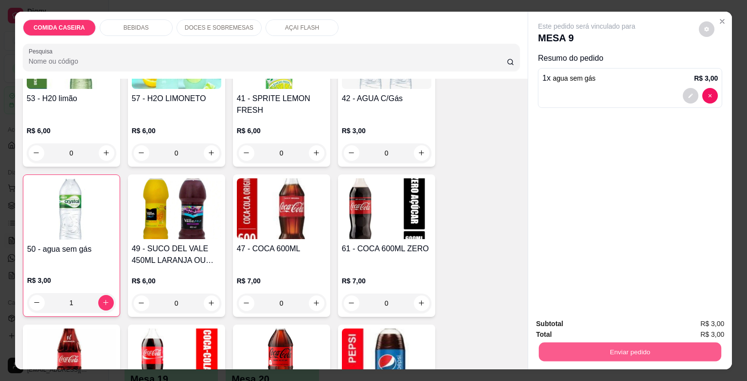
click at [616, 354] on button "Enviar pedido" at bounding box center [630, 352] width 182 height 19
click at [636, 328] on button "Registrar cliente" at bounding box center [634, 325] width 62 height 18
click at [607, 350] on button "Enviar pedido" at bounding box center [630, 352] width 182 height 19
click at [707, 321] on button "Enviar pedido" at bounding box center [699, 325] width 54 height 18
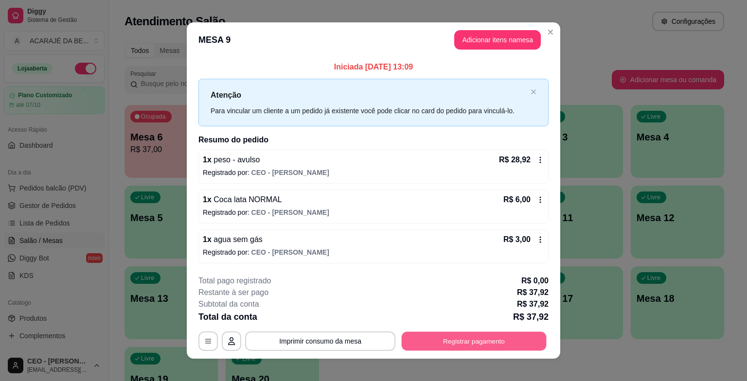
click at [481, 344] on button "Registrar pagamento" at bounding box center [474, 341] width 145 height 19
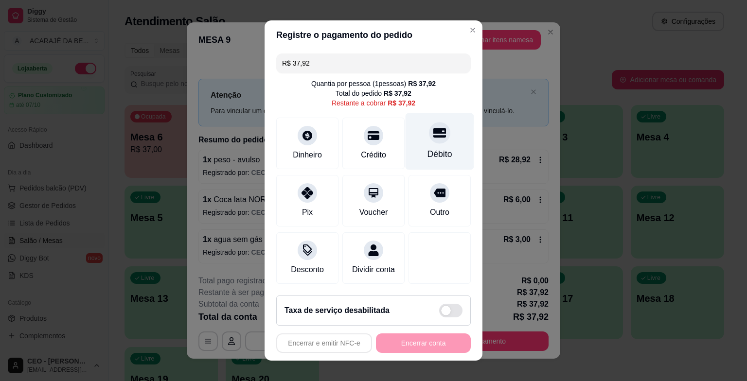
click at [436, 158] on div "Débito" at bounding box center [440, 154] width 25 height 13
type input "R$ 0,00"
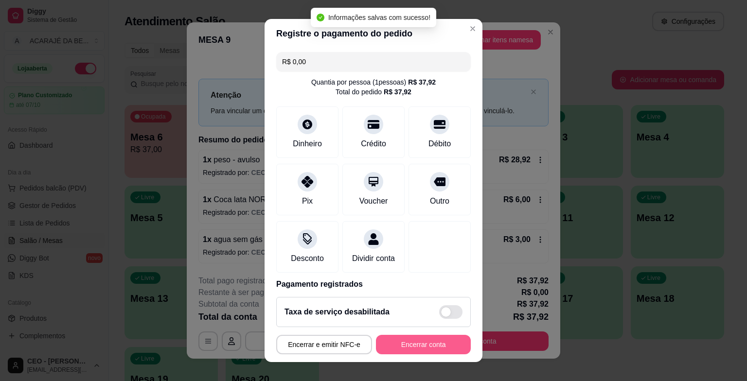
click at [397, 347] on button "Encerrar conta" at bounding box center [423, 344] width 95 height 19
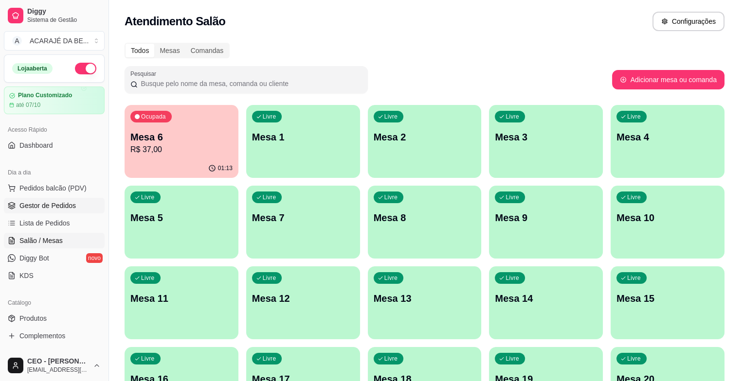
click at [62, 204] on span "Gestor de Pedidos" at bounding box center [47, 206] width 56 height 10
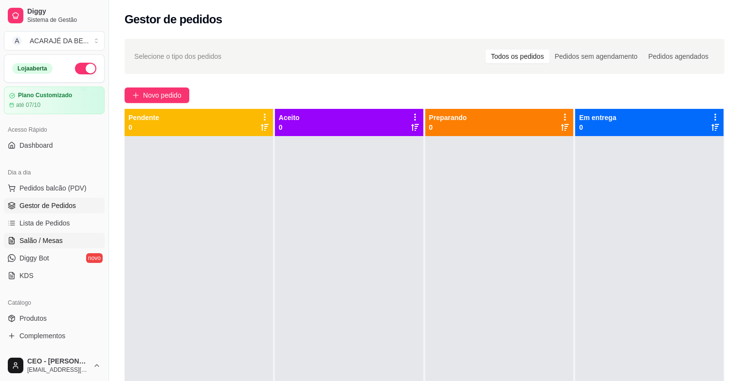
click at [47, 238] on span "Salão / Mesas" at bounding box center [40, 241] width 43 height 10
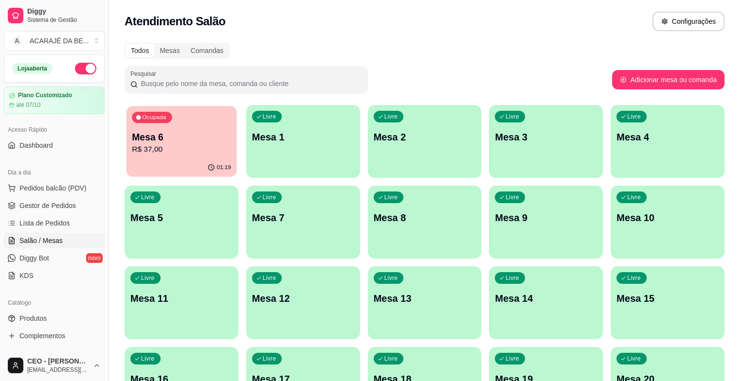
click at [188, 153] on p "R$ 37,00" at bounding box center [181, 149] width 99 height 11
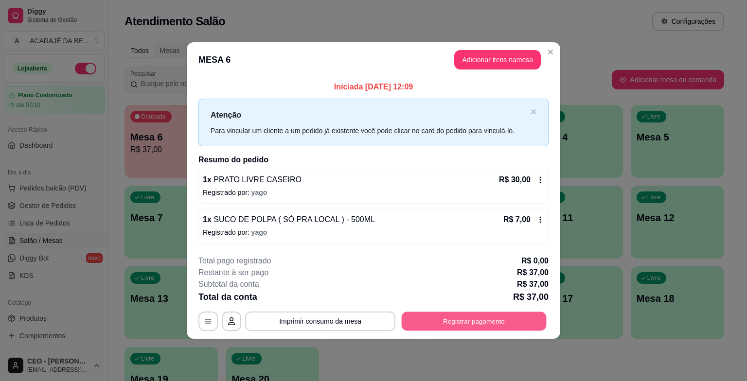
click at [513, 327] on button "Registrar pagamento" at bounding box center [474, 321] width 145 height 19
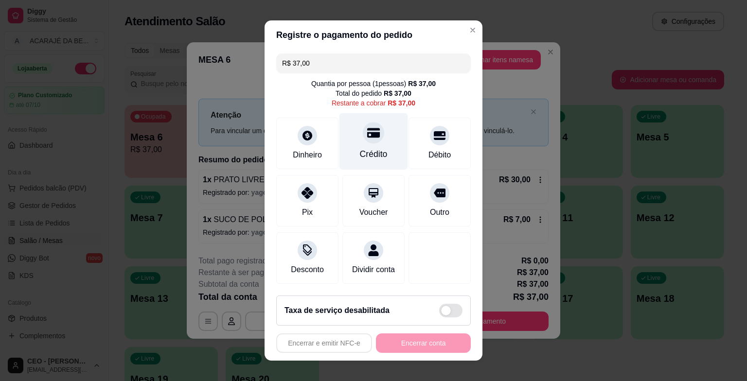
click at [371, 146] on div "Crédito" at bounding box center [374, 141] width 69 height 57
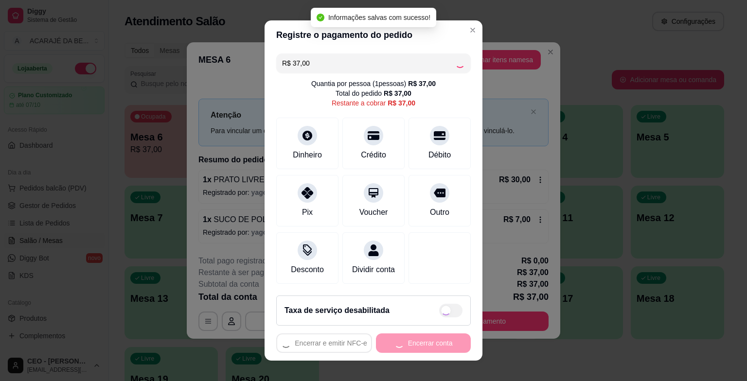
type input "R$ 0,00"
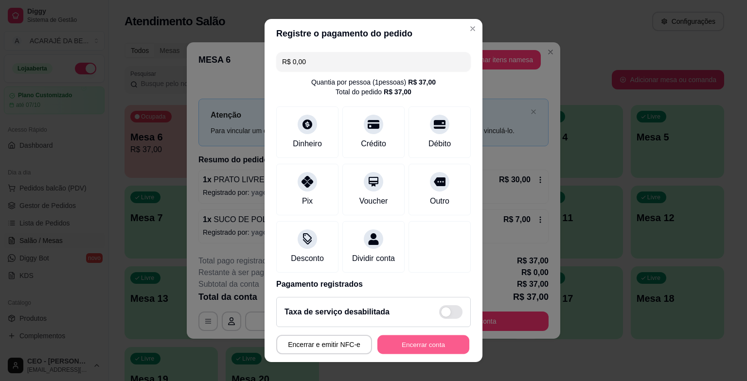
click at [444, 349] on button "Encerrar conta" at bounding box center [424, 344] width 92 height 19
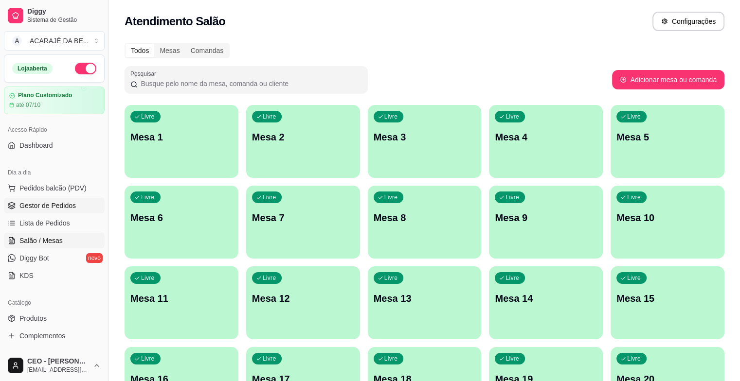
click at [71, 202] on span "Gestor de Pedidos" at bounding box center [47, 206] width 56 height 10
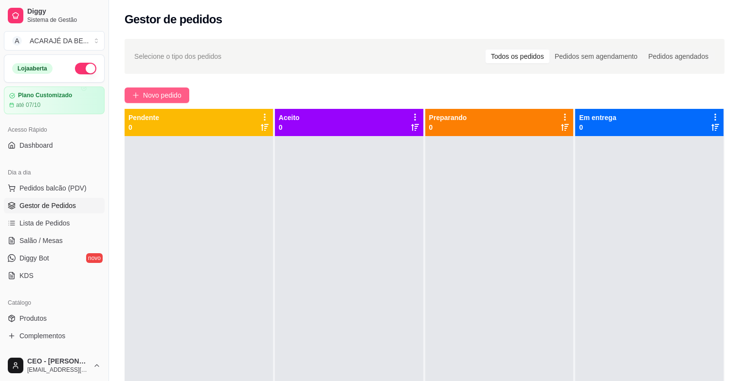
click at [180, 99] on span "Novo pedido" at bounding box center [162, 95] width 38 height 11
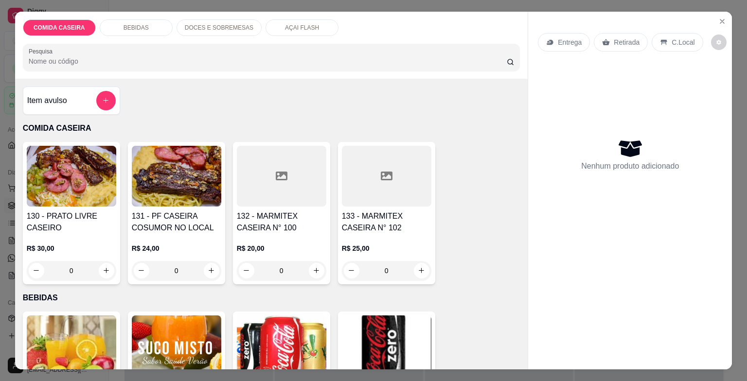
click at [287, 165] on div at bounding box center [282, 176] width 90 height 61
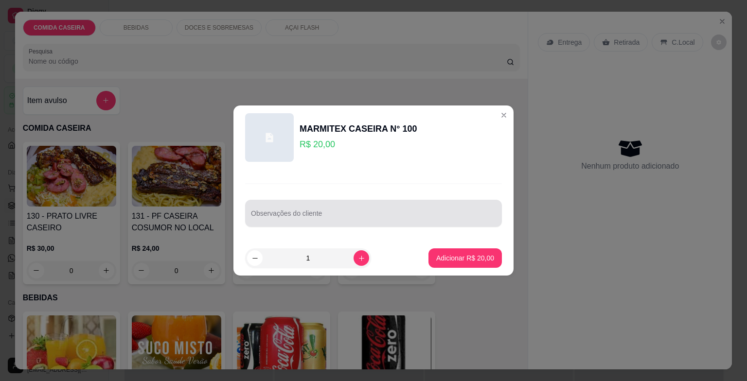
click at [420, 209] on div at bounding box center [373, 213] width 245 height 19
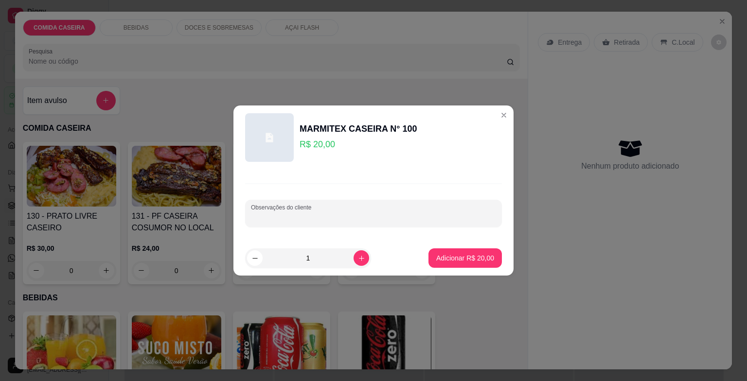
paste input "Feijão tropeiro,arroz, macarrão, purê de batata,beterraba e isca de bife acebol…"
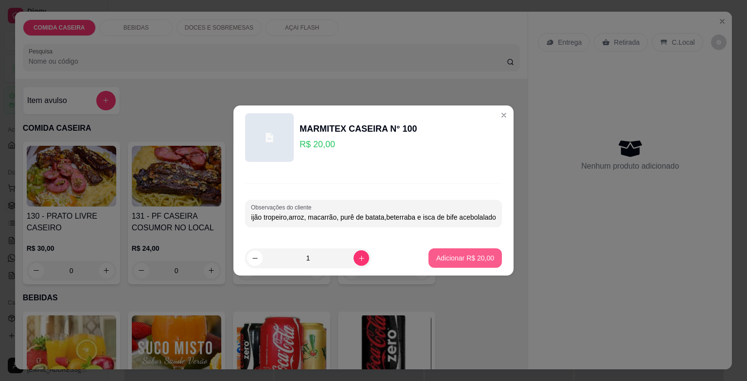
type input "Feijão tropeiro,arroz, macarrão, purê de batata,beterraba e isca de bife acebol…"
click at [465, 261] on p "Adicionar R$ 20,00" at bounding box center [465, 258] width 58 height 10
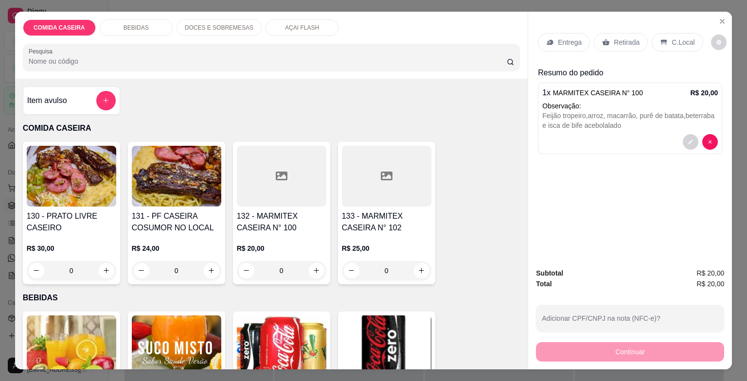
click at [564, 38] on p "Entrega" at bounding box center [570, 42] width 24 height 10
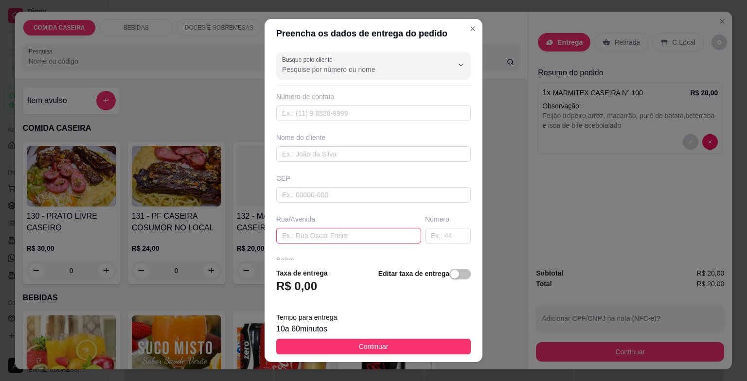
click at [399, 234] on input "text" at bounding box center [348, 236] width 145 height 16
paste input "[STREET_ADDRESS] referência beto da oficina"
type input "[STREET_ADDRESS] referência beto da oficina"
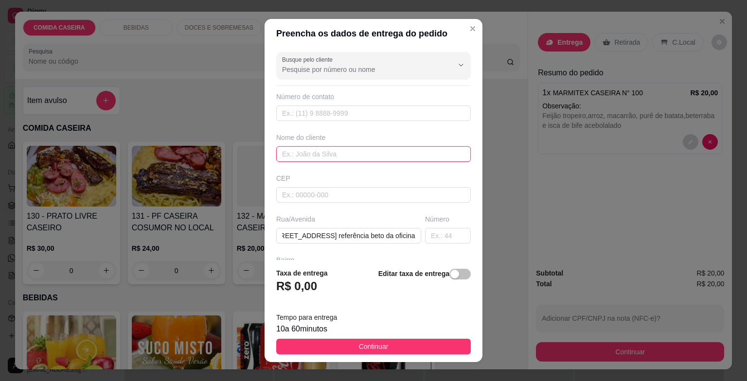
click at [341, 157] on input "text" at bounding box center [373, 154] width 195 height 16
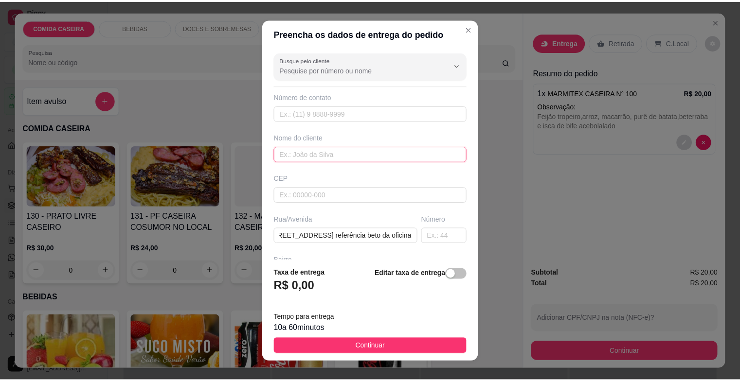
scroll to position [0, 0]
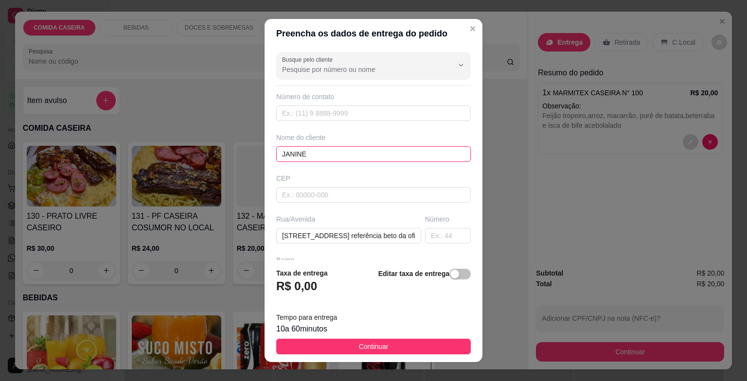
type input "JANINE"
click at [420, 346] on button "Continuar" at bounding box center [373, 347] width 195 height 16
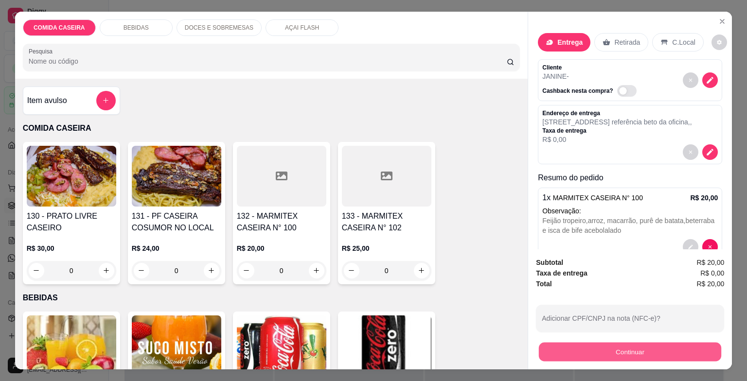
click at [577, 345] on button "Continuar" at bounding box center [630, 352] width 182 height 19
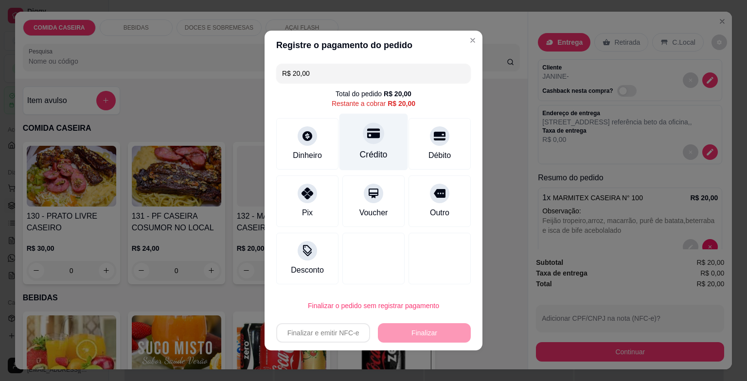
click at [387, 141] on div "Crédito" at bounding box center [374, 142] width 69 height 57
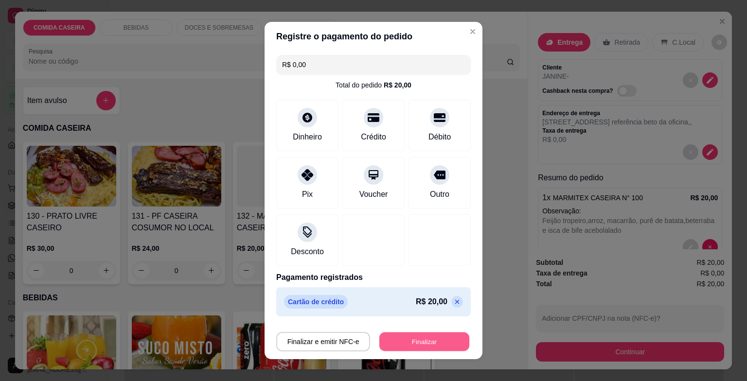
click at [428, 342] on button "Finalizar" at bounding box center [424, 342] width 90 height 19
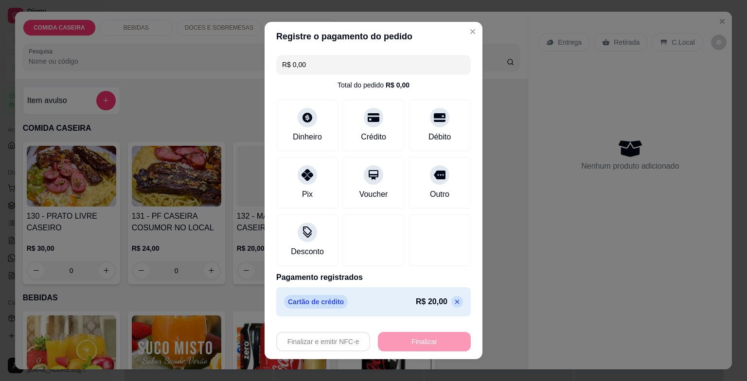
type input "-R$ 20,00"
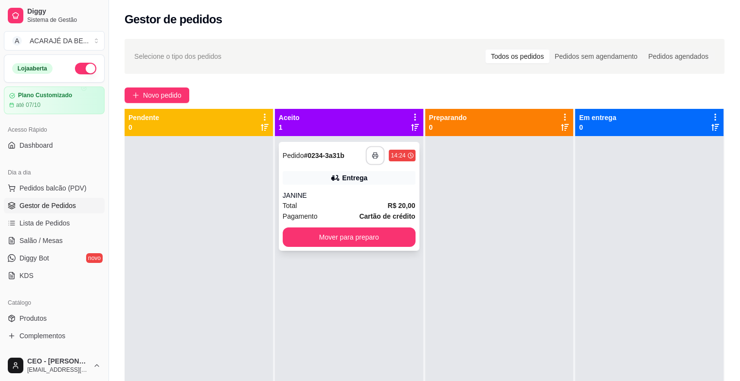
click at [374, 158] on icon "button" at bounding box center [375, 155] width 7 height 7
click at [405, 239] on button "Mover para preparo" at bounding box center [349, 237] width 129 height 19
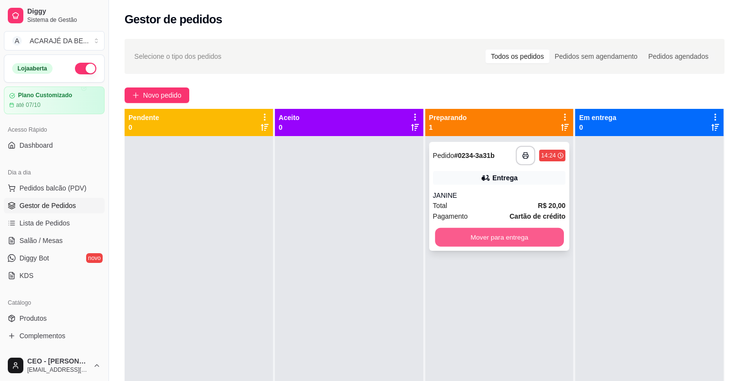
click at [486, 235] on button "Mover para entrega" at bounding box center [499, 237] width 129 height 19
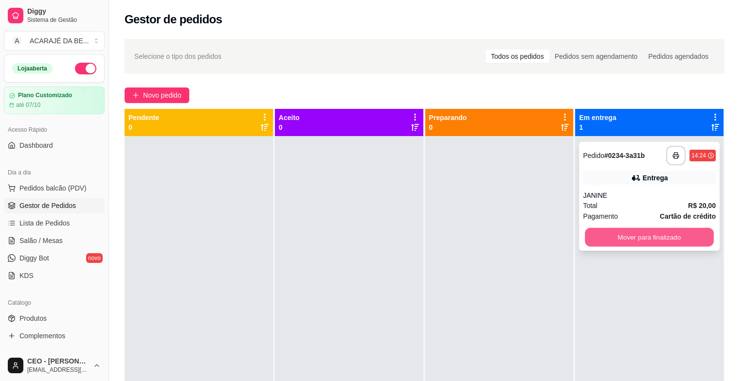
click at [631, 239] on button "Mover para finalizado" at bounding box center [649, 237] width 129 height 19
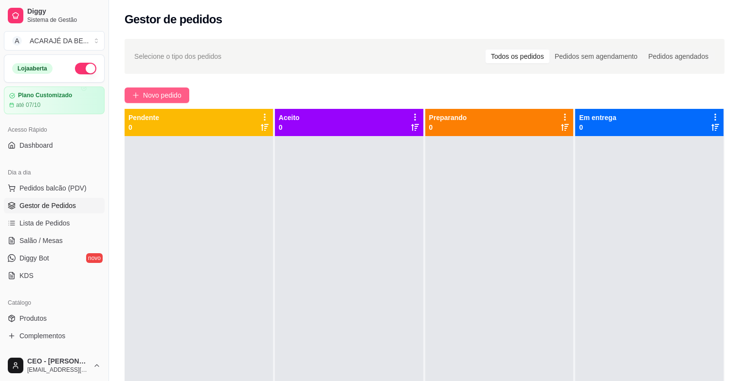
click at [170, 102] on button "Novo pedido" at bounding box center [157, 96] width 65 height 16
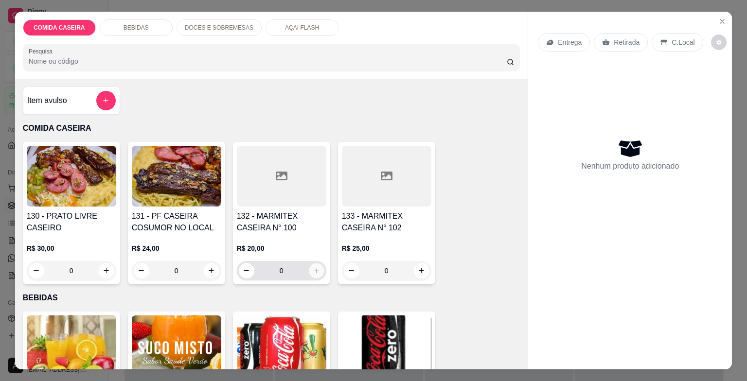
click at [313, 274] on div "0" at bounding box center [282, 270] width 86 height 19
type input "1"
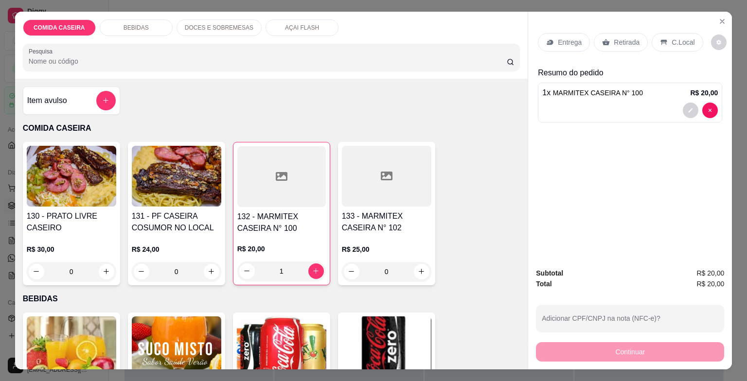
click at [573, 37] on p "Entrega" at bounding box center [570, 42] width 24 height 10
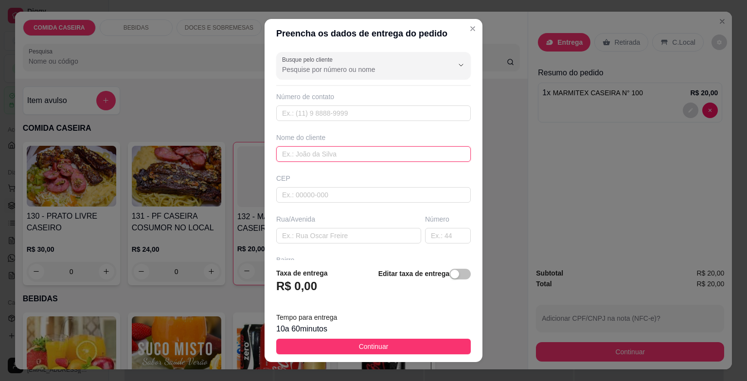
click at [359, 154] on input "text" at bounding box center [373, 154] width 195 height 16
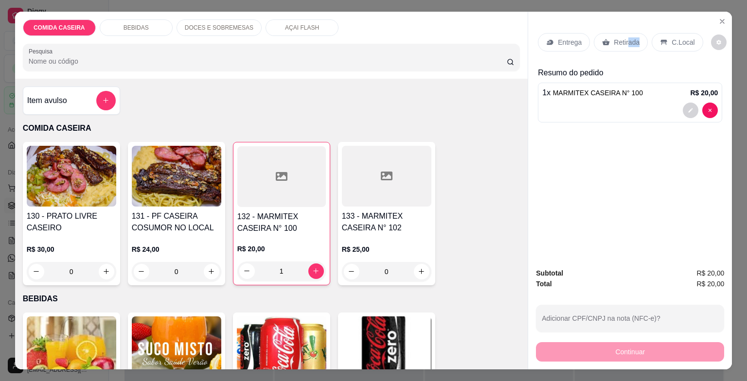
drag, startPoint x: 632, startPoint y: 27, endPoint x: 624, endPoint y: 36, distance: 12.0
click at [624, 36] on div "Entrega Retirada C.Local" at bounding box center [630, 42] width 184 height 34
drag, startPoint x: 624, startPoint y: 36, endPoint x: 609, endPoint y: 32, distance: 15.6
click at [609, 32] on div "Entrega Retirada C.Local Resumo do pedido 1 x MARMITEX CASEIRA N° 100 R$ 20,00" at bounding box center [630, 136] width 204 height 249
click at [630, 42] on p "Retirada" at bounding box center [627, 42] width 26 height 10
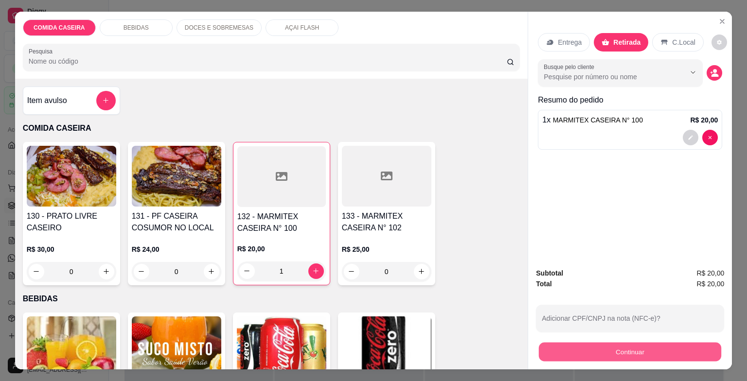
click at [546, 343] on button "Continuar" at bounding box center [630, 352] width 182 height 19
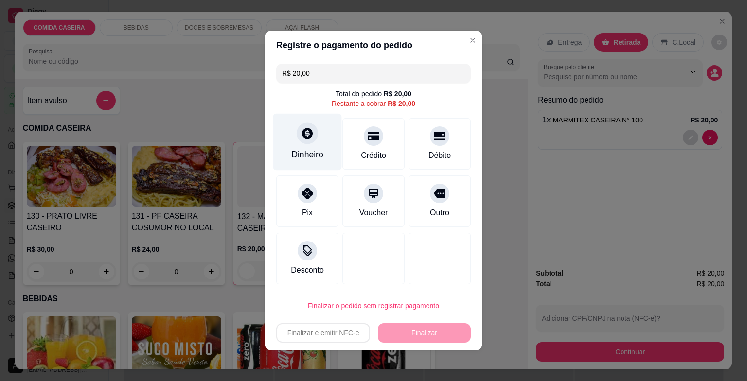
click at [320, 150] on div "Dinheiro" at bounding box center [307, 142] width 69 height 57
click at [311, 136] on div at bounding box center [307, 133] width 21 height 21
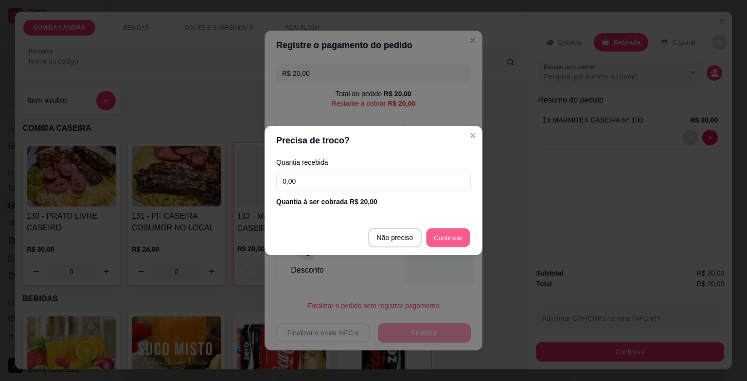
type input "R$ 0,00"
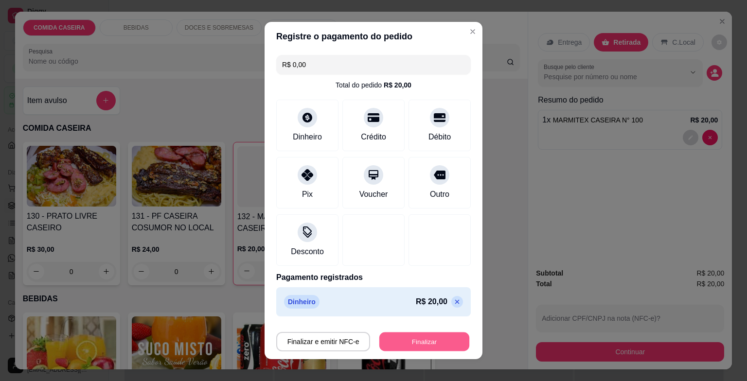
click at [416, 344] on button "Finalizar" at bounding box center [424, 342] width 90 height 19
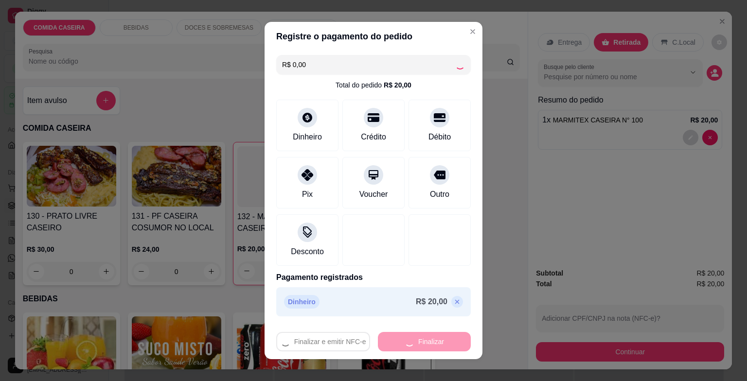
type input "0"
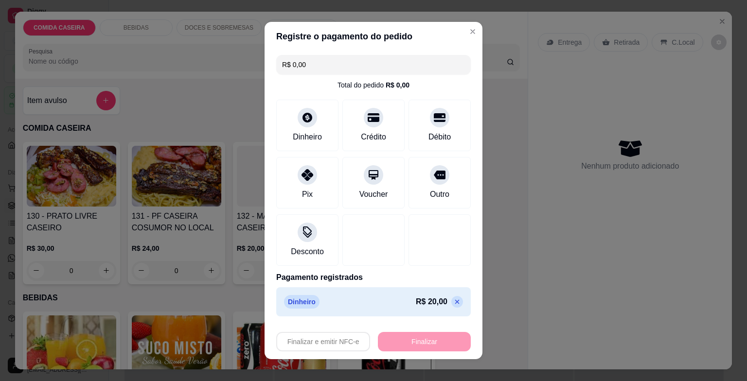
type input "-R$ 20,00"
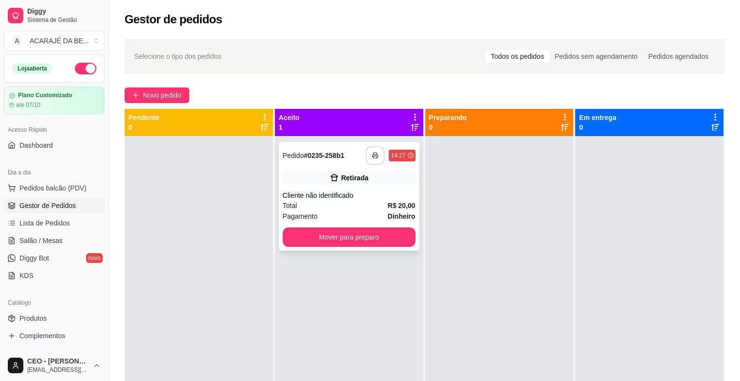
click at [367, 155] on button "button" at bounding box center [375, 155] width 19 height 19
click at [387, 249] on div "**********" at bounding box center [349, 196] width 141 height 109
click at [406, 242] on button "Mover para preparo" at bounding box center [349, 237] width 133 height 19
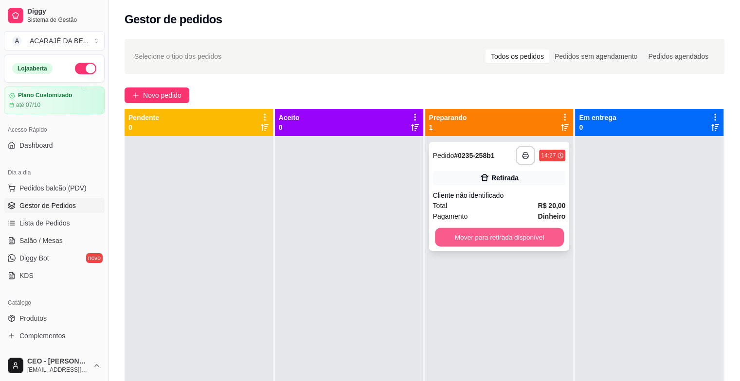
click at [502, 242] on button "Mover para retirada disponível" at bounding box center [499, 237] width 129 height 19
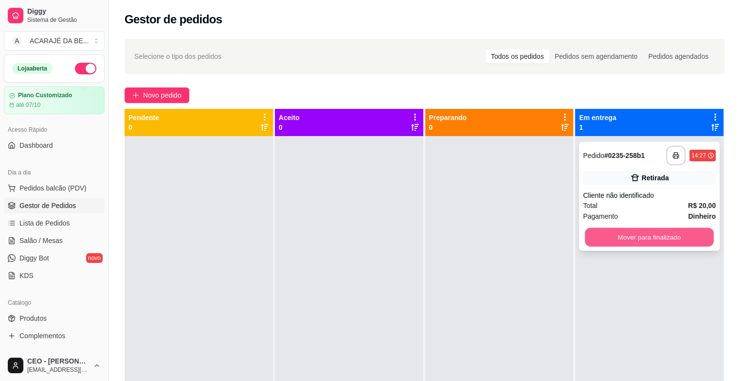
click at [603, 230] on button "Mover para finalizado" at bounding box center [649, 237] width 129 height 19
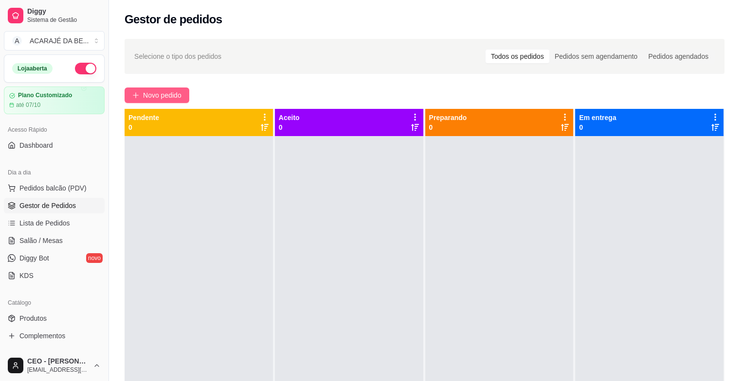
drag, startPoint x: 179, startPoint y: 86, endPoint x: 177, endPoint y: 93, distance: 7.6
click at [178, 93] on div "Selecione o tipo dos pedidos Todos os pedidos Pedidos sem agendamento Pedidos a…" at bounding box center [424, 267] width 631 height 469
click at [177, 93] on span "Novo pedido" at bounding box center [162, 95] width 38 height 11
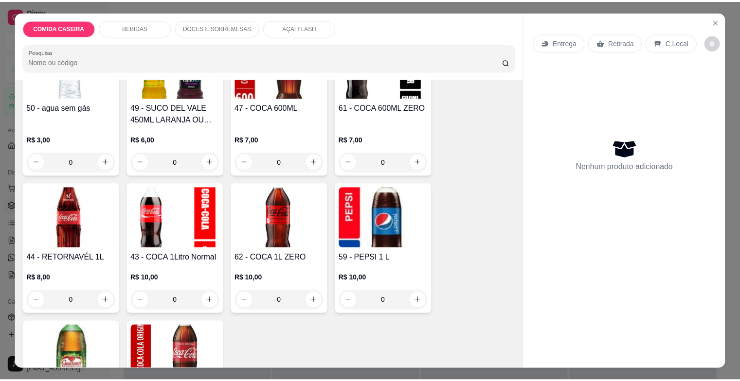
scroll to position [584, 0]
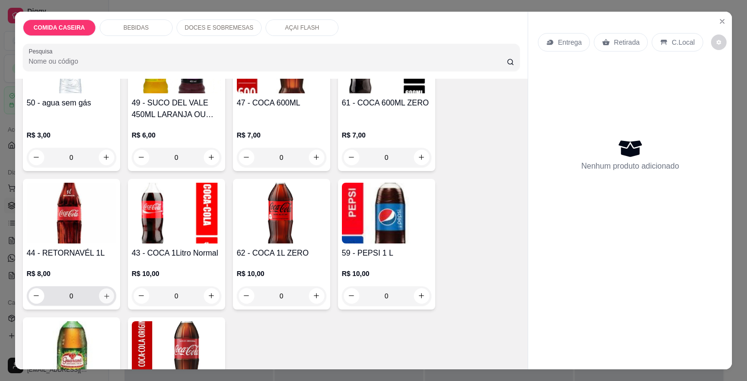
click at [106, 294] on icon "increase-product-quantity" at bounding box center [106, 295] width 7 height 7
type input "1"
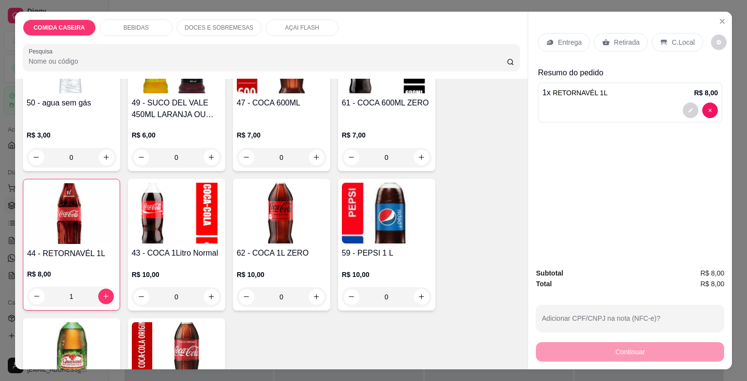
click at [633, 39] on p "Retirada" at bounding box center [627, 42] width 26 height 10
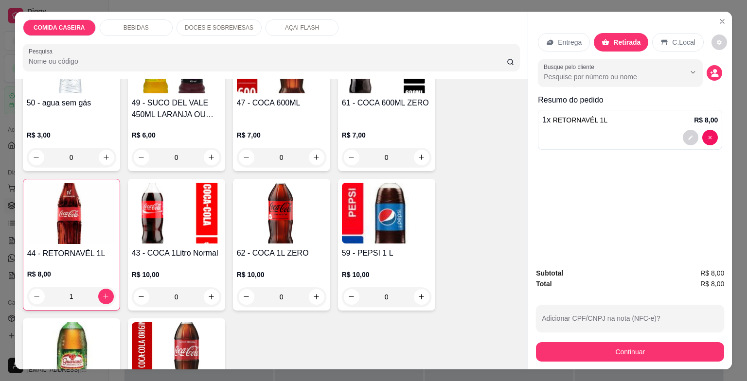
click at [663, 37] on div "C.Local" at bounding box center [677, 42] width 51 height 18
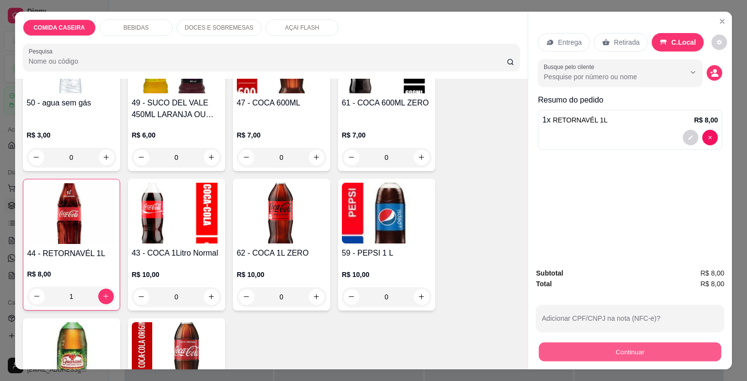
click at [596, 343] on button "Continuar" at bounding box center [630, 352] width 182 height 19
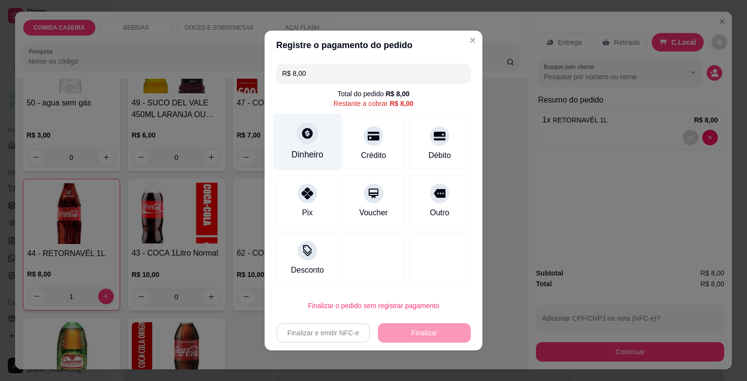
click at [306, 153] on div "Dinheiro" at bounding box center [307, 154] width 32 height 13
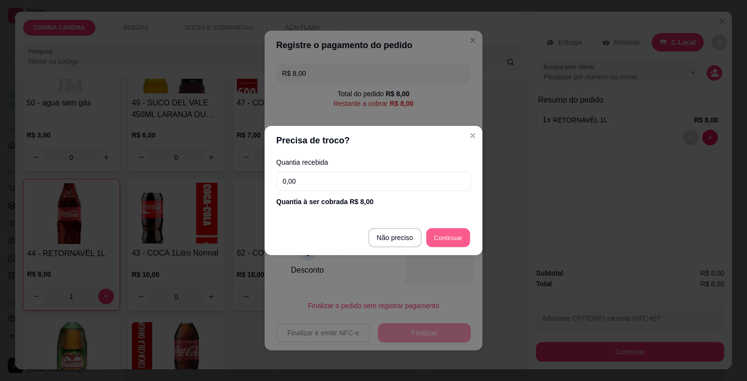
type input "R$ 0,00"
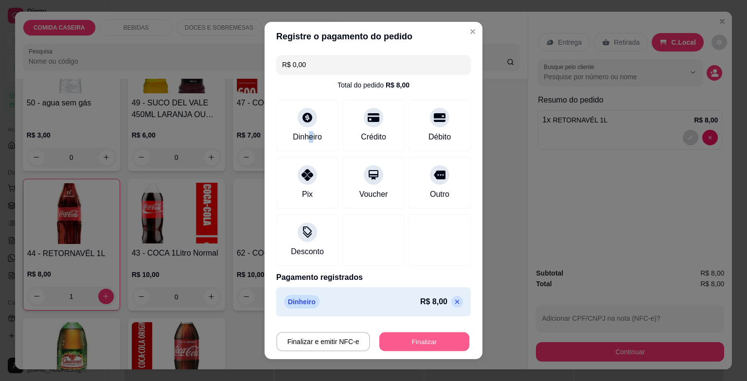
click at [404, 342] on button "Finalizar" at bounding box center [424, 342] width 90 height 19
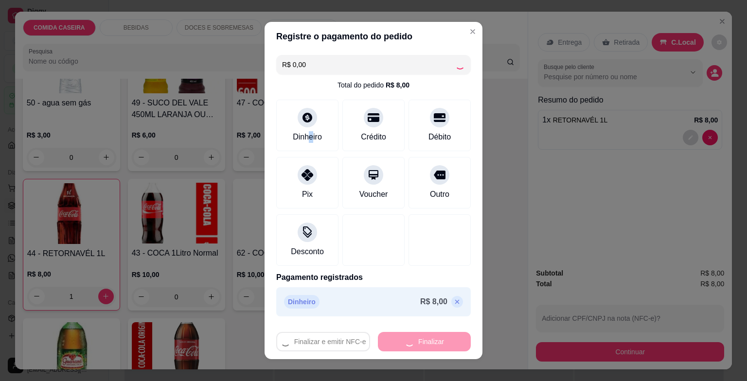
type input "0"
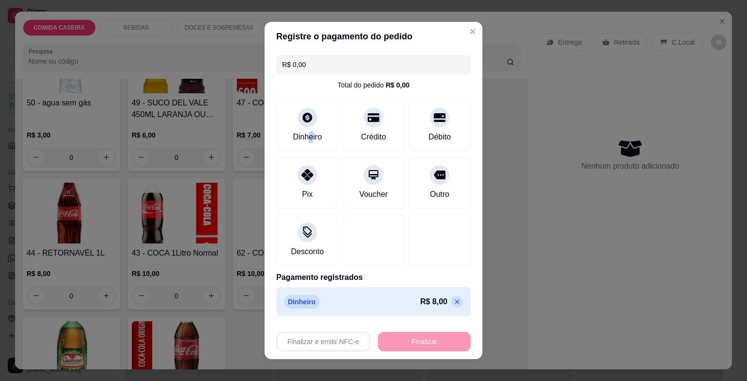
type input "-R$ 8,00"
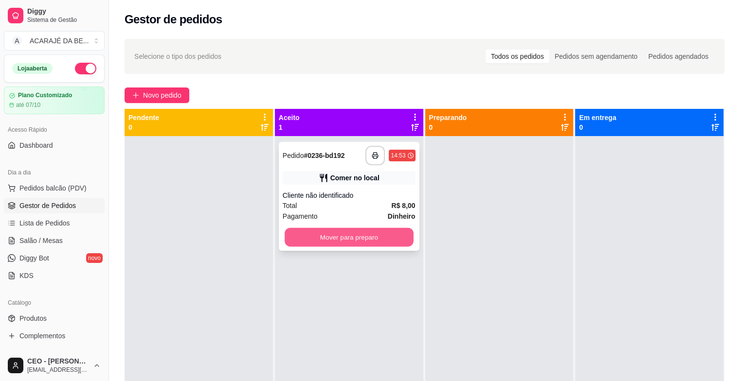
click at [368, 243] on button "Mover para preparo" at bounding box center [349, 237] width 129 height 19
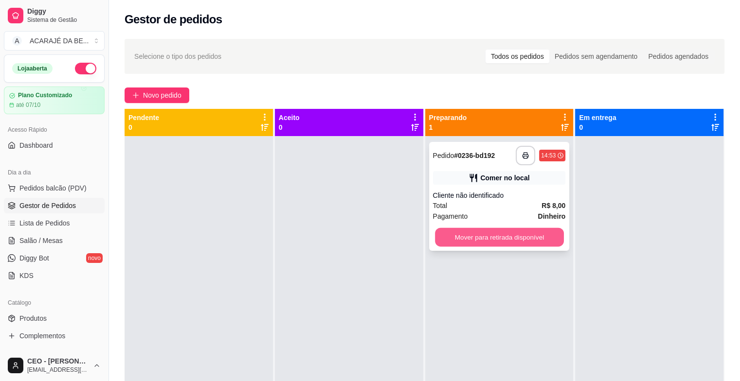
click at [450, 239] on button "Mover para retirada disponível" at bounding box center [499, 237] width 129 height 19
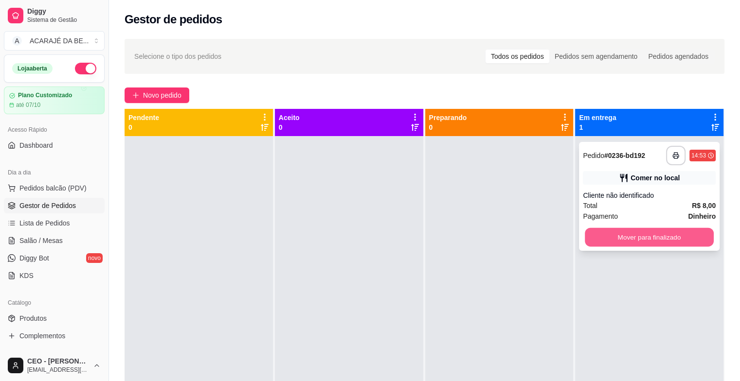
click at [642, 235] on button "Mover para finalizado" at bounding box center [649, 237] width 129 height 19
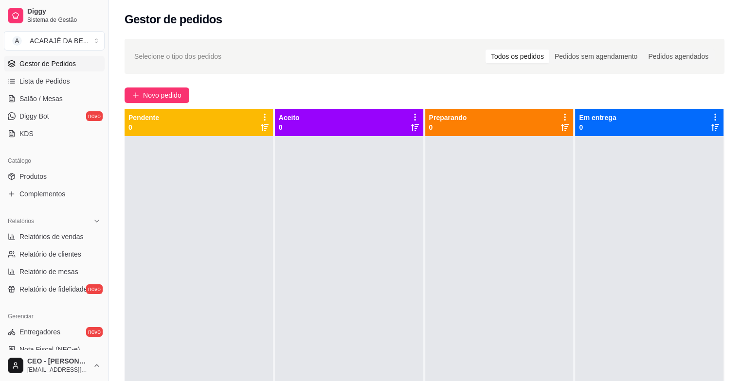
scroll to position [146, 0]
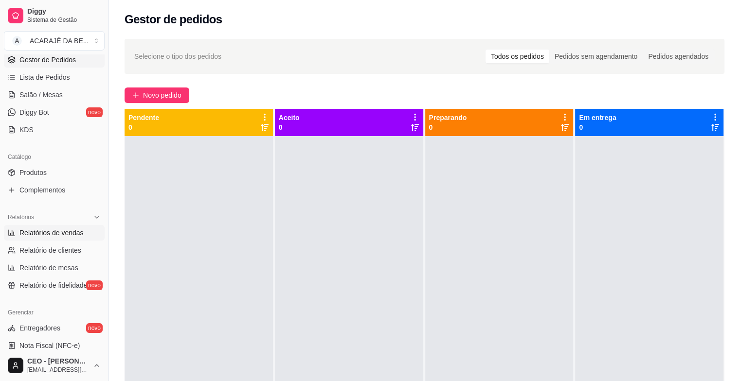
click at [44, 234] on span "Relatórios de vendas" at bounding box center [51, 233] width 64 height 10
